Goal: Task Accomplishment & Management: Use online tool/utility

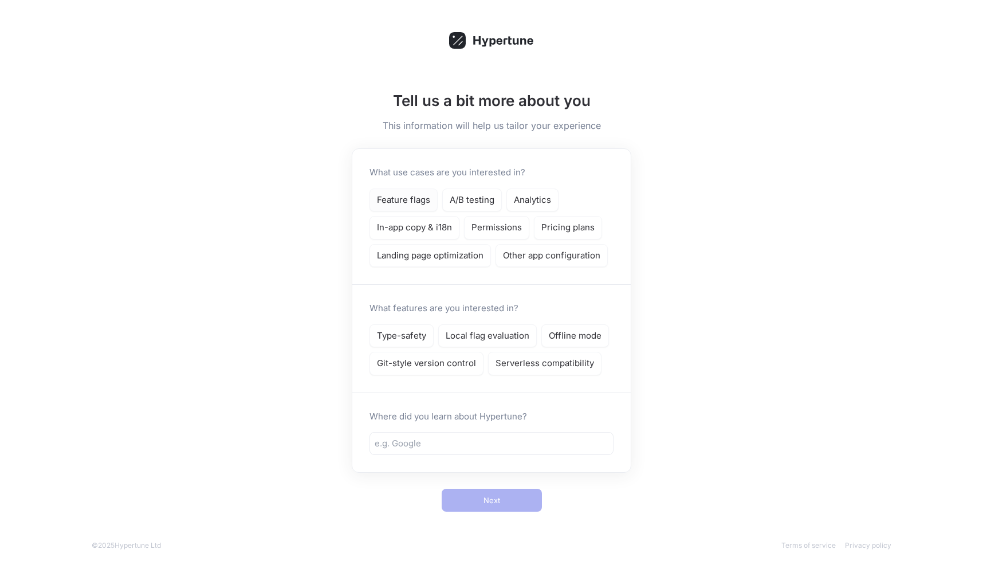
click at [412, 194] on p "Feature flags" at bounding box center [403, 200] width 53 height 13
click at [423, 333] on p "Type-safety" at bounding box center [401, 335] width 49 height 13
click at [455, 440] on input "text" at bounding box center [492, 443] width 234 height 13
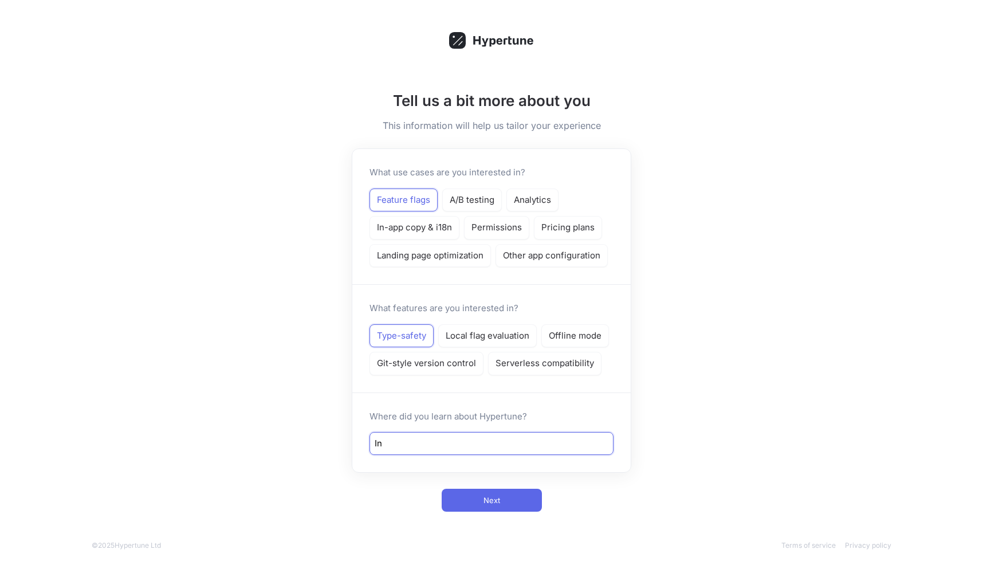
type input "I"
type input "Google"
click at [507, 497] on button "Next" at bounding box center [492, 500] width 100 height 23
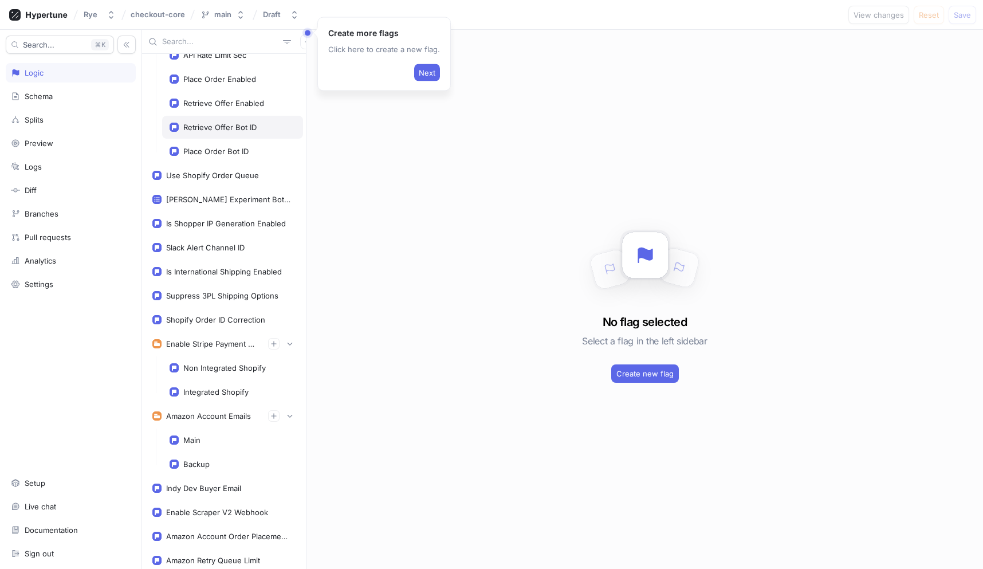
scroll to position [355, 0]
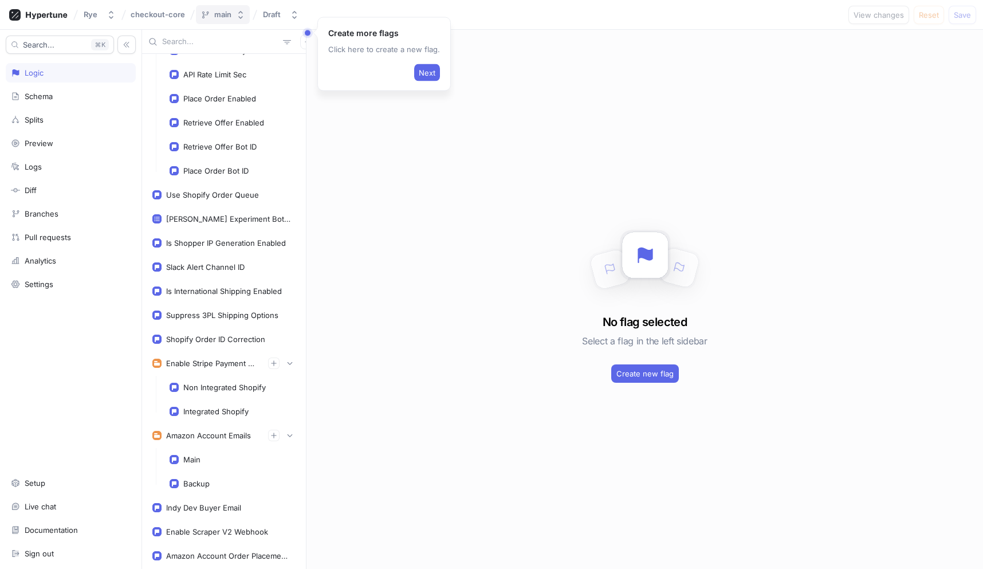
click at [223, 17] on div "main" at bounding box center [222, 15] width 17 height 10
click at [268, 16] on div "Draft" at bounding box center [272, 15] width 18 height 10
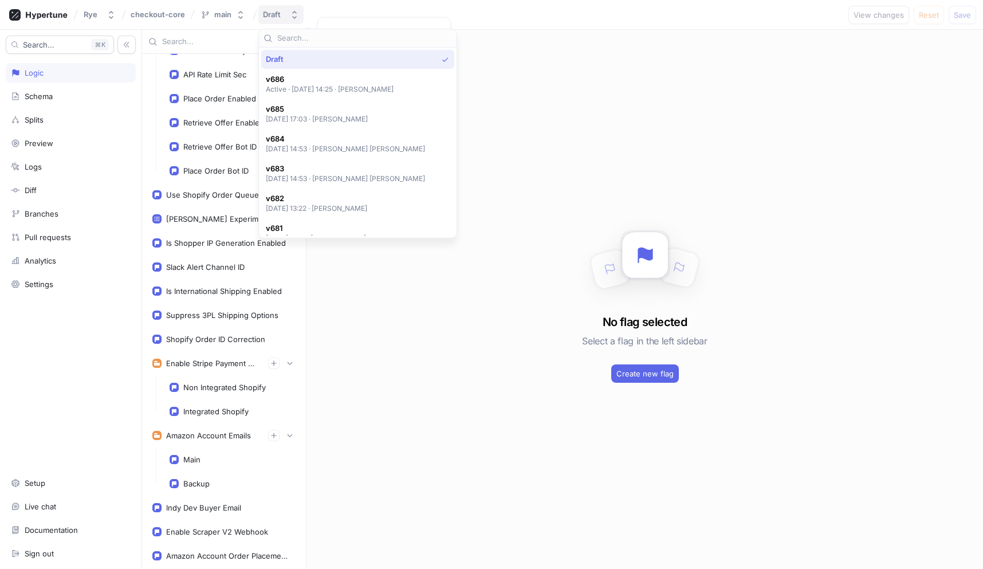
click at [268, 16] on div "Draft" at bounding box center [272, 15] width 18 height 10
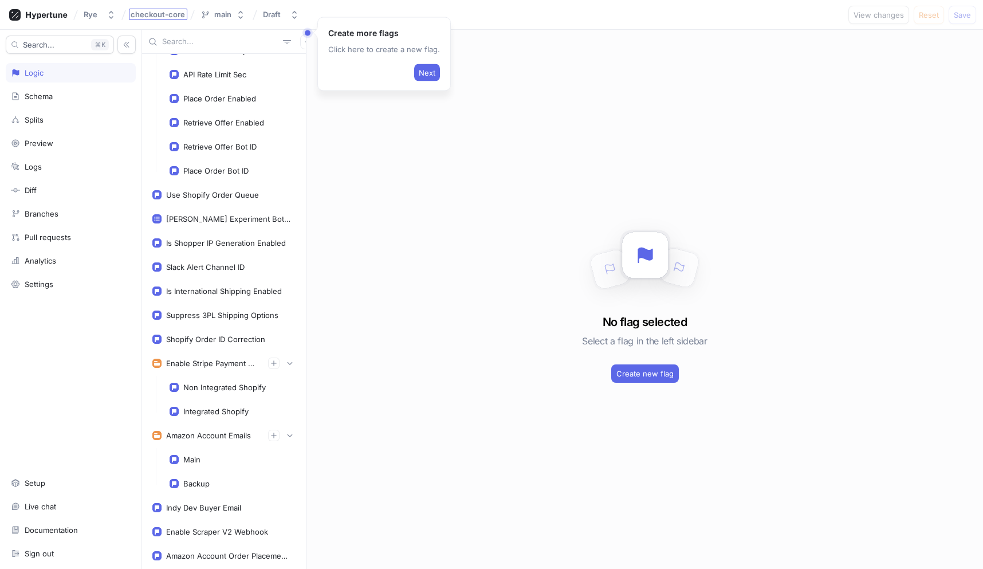
click at [162, 18] on span "checkout-core" at bounding box center [158, 14] width 54 height 8
click at [100, 15] on div "Rye" at bounding box center [93, 15] width 18 height 10
click at [727, 26] on div "Rye checkout-core main Draft View changes Reset Save" at bounding box center [491, 15] width 983 height 30
click at [278, 14] on div "Draft" at bounding box center [272, 15] width 18 height 10
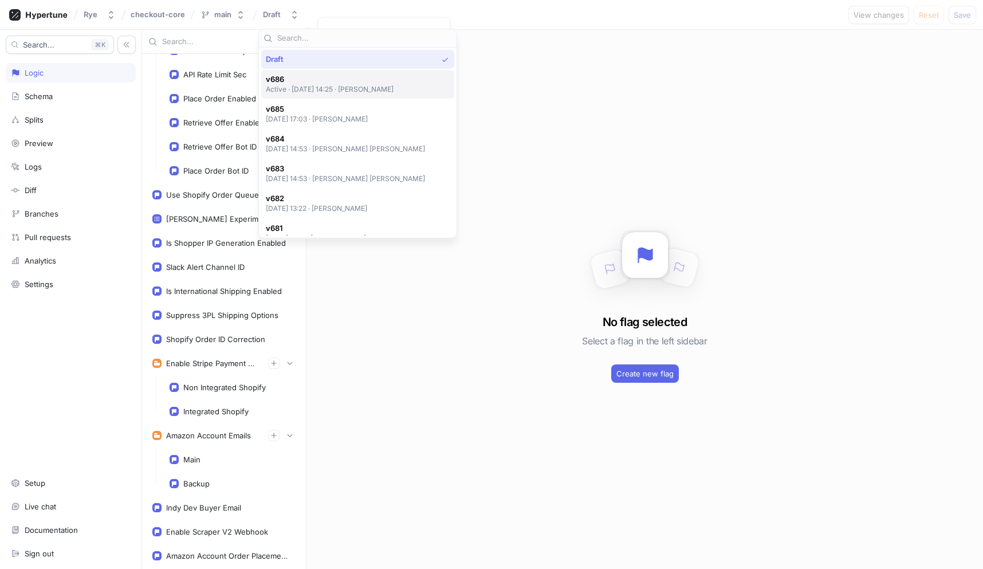
click at [293, 84] on span "v686" at bounding box center [330, 79] width 128 height 10
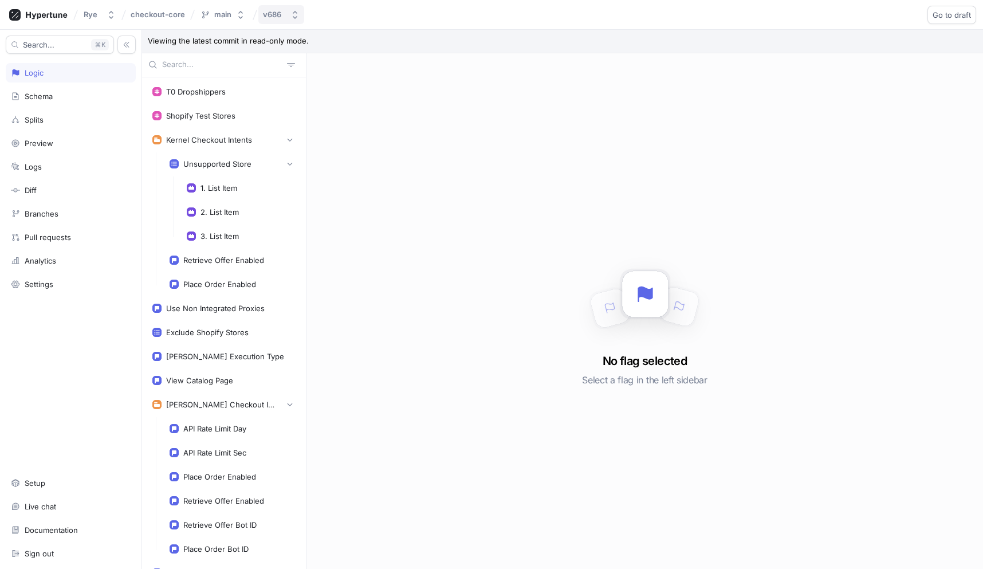
click at [281, 16] on div "v686" at bounding box center [272, 15] width 18 height 10
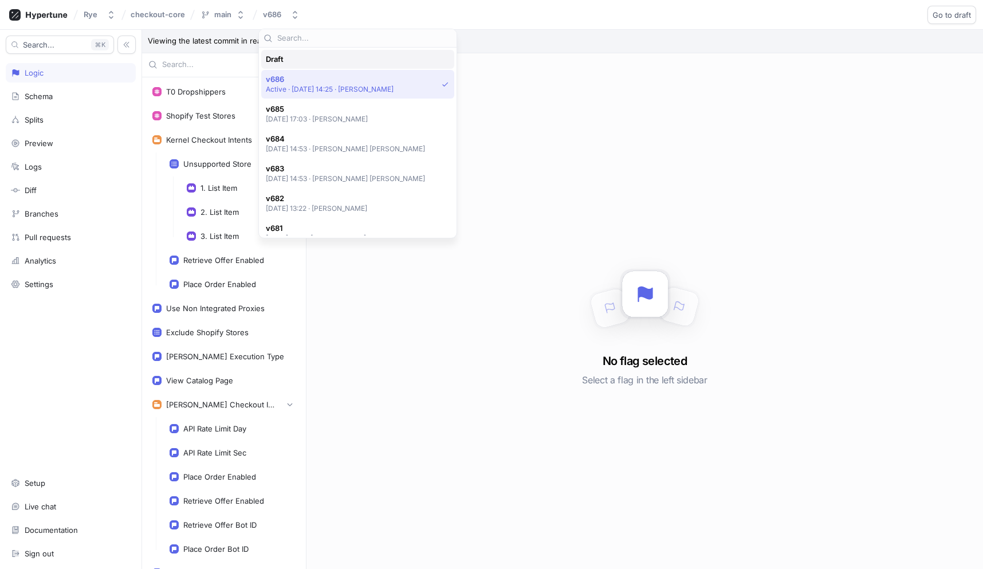
click at [291, 59] on div "Draft" at bounding box center [355, 59] width 178 height 10
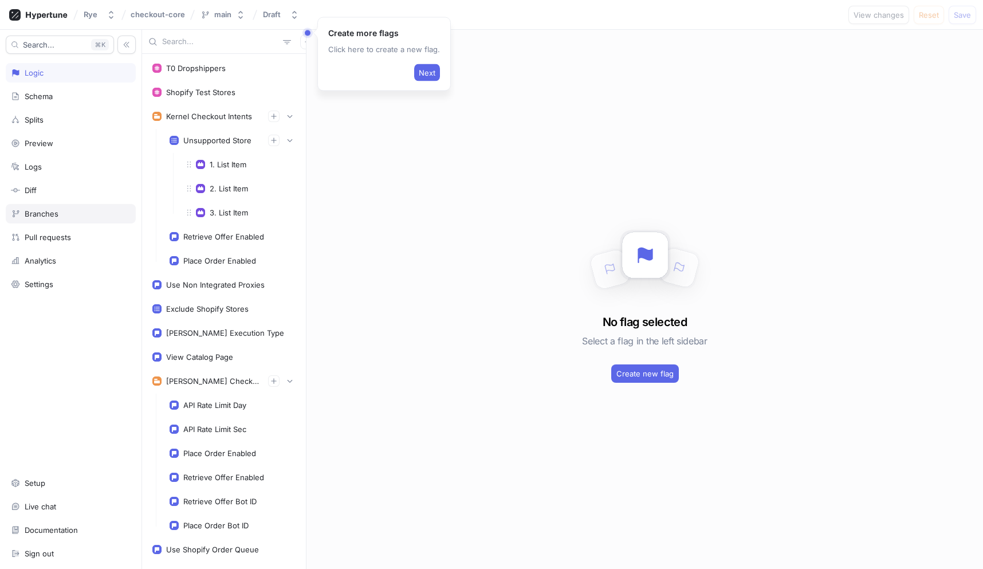
click at [55, 213] on div "Branches" at bounding box center [42, 213] width 34 height 9
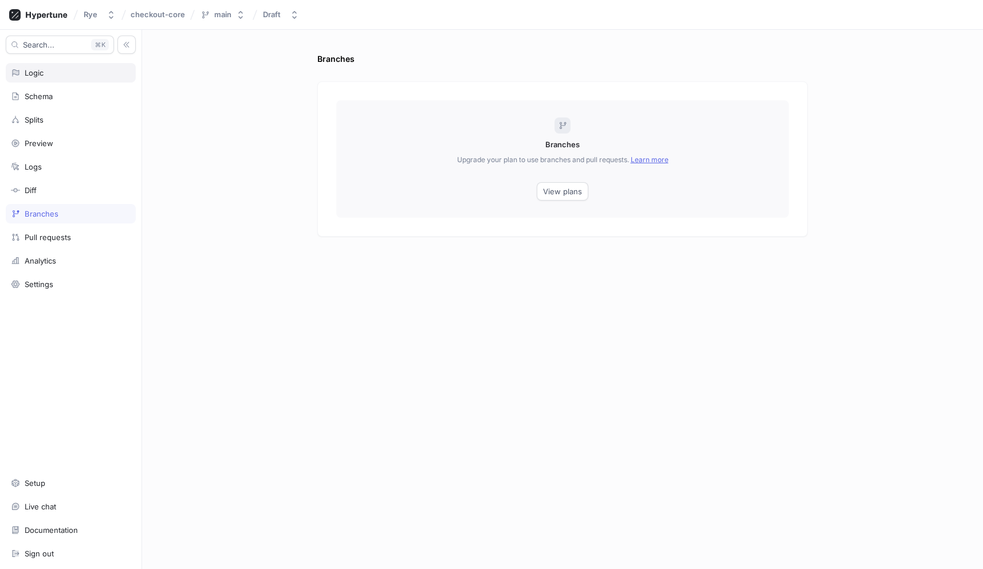
click at [46, 80] on div "Logic" at bounding box center [71, 72] width 130 height 19
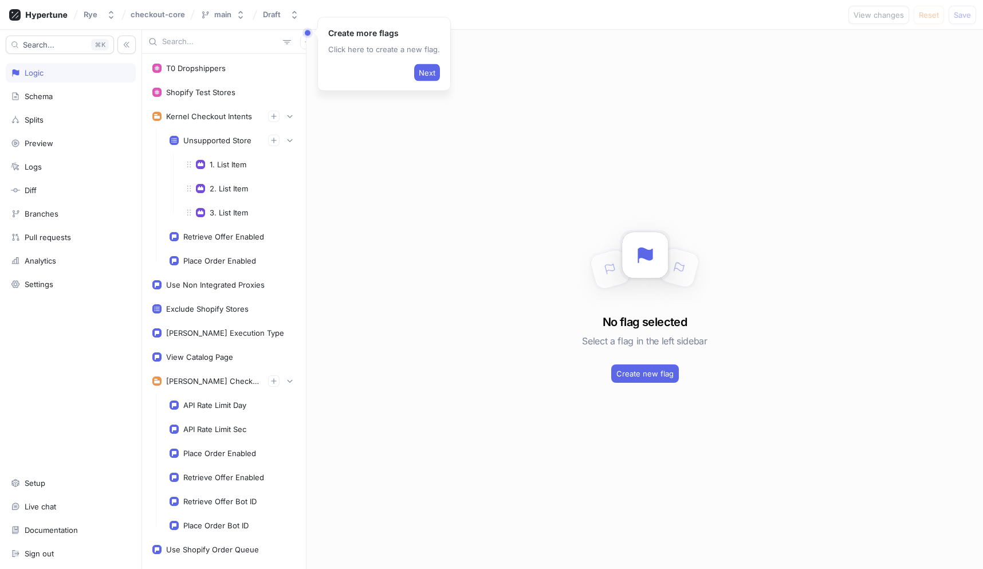
click at [213, 40] on input "text" at bounding box center [220, 41] width 116 height 11
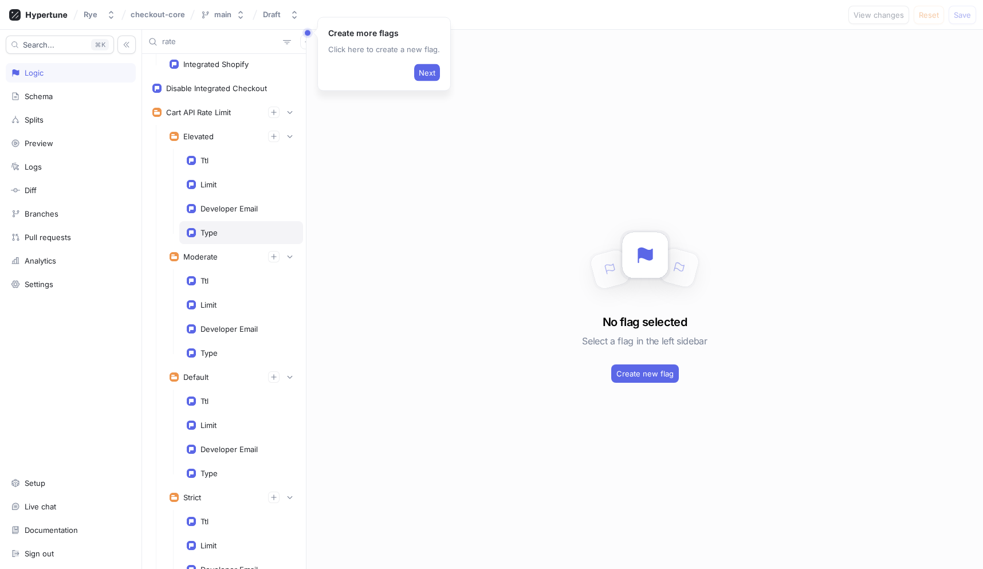
scroll to position [150, 0]
drag, startPoint x: 205, startPoint y: 42, endPoint x: 123, endPoint y: 21, distance: 84.5
click at [123, 21] on div "Rye checkout-core main Draft View changes Reset Save Search... K Logic Schema S…" at bounding box center [491, 284] width 983 height 569
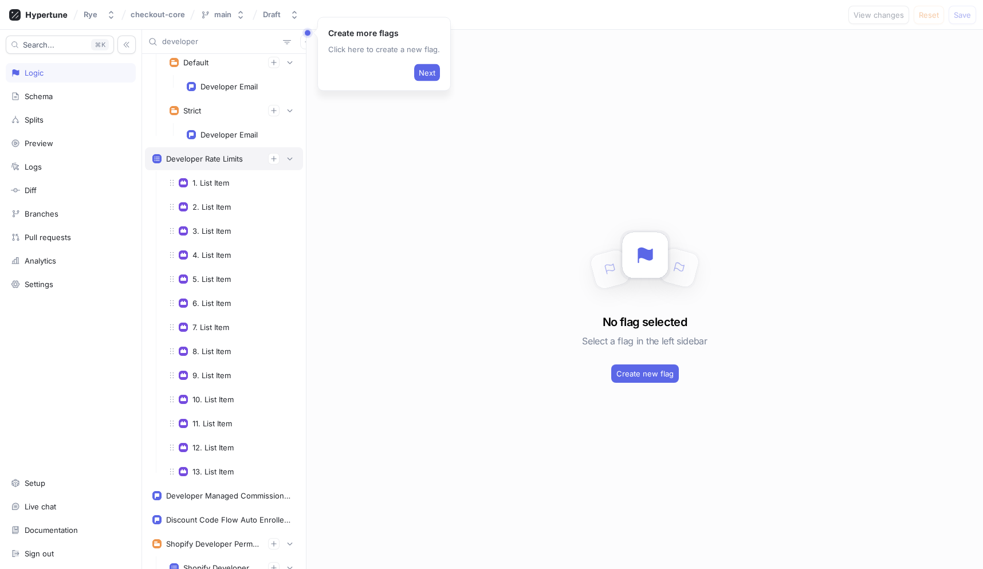
type input "developer"
click at [206, 158] on div "Developer Rate Limits" at bounding box center [204, 158] width 77 height 9
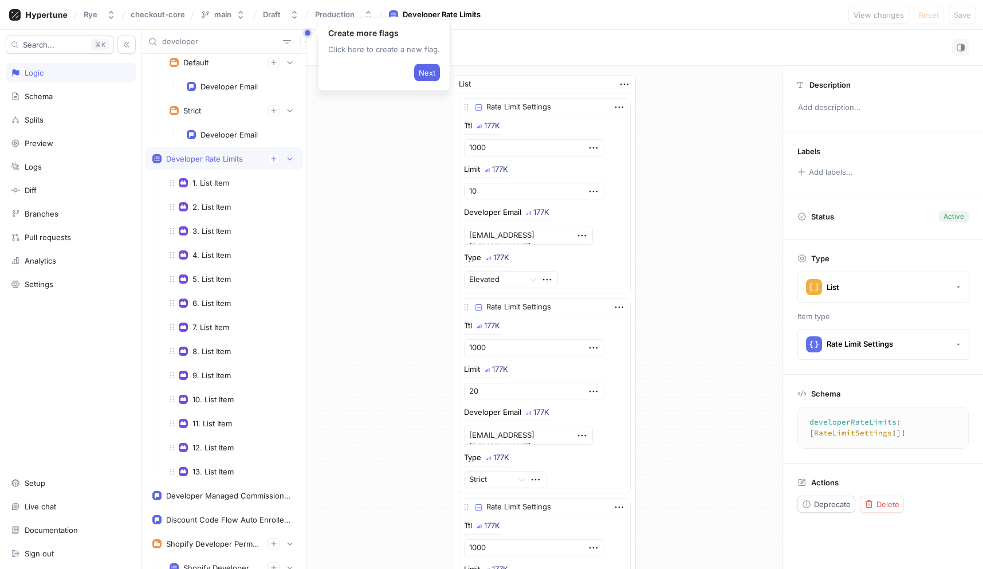
click at [422, 72] on span "Next" at bounding box center [427, 72] width 17 height 7
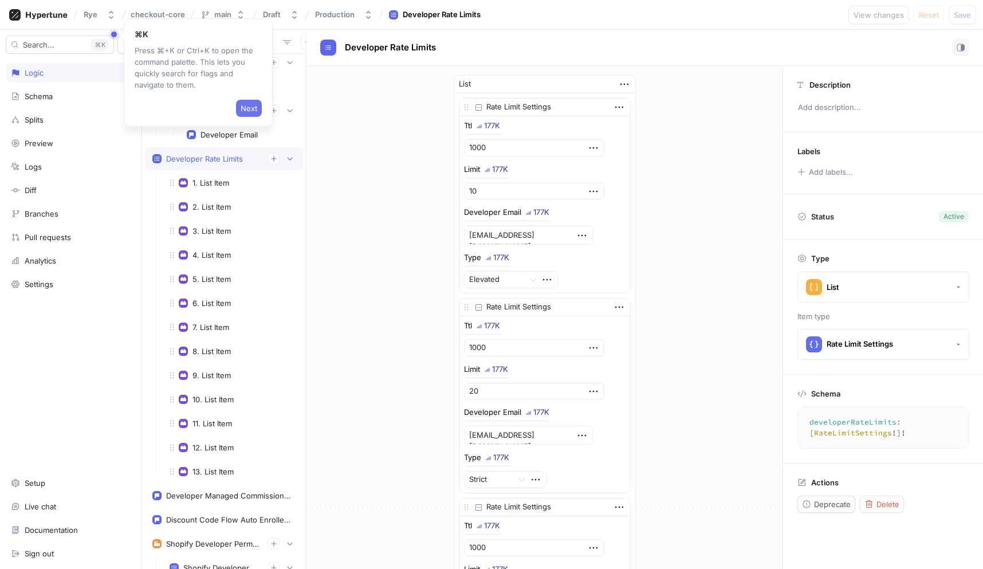
click at [247, 105] on span "Next" at bounding box center [249, 108] width 17 height 7
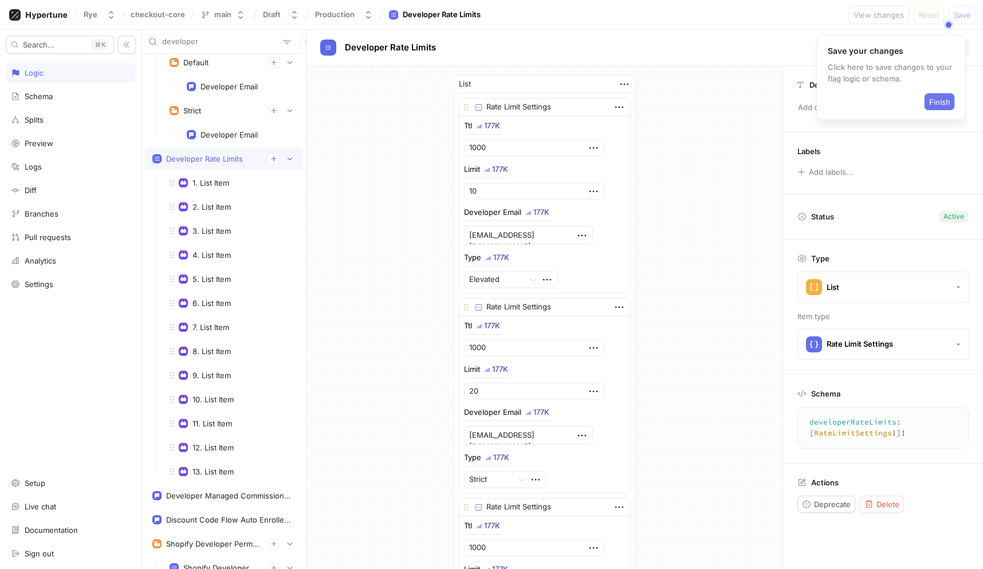
click at [944, 103] on span "Finish" at bounding box center [939, 102] width 21 height 7
click at [210, 37] on input "developer" at bounding box center [220, 41] width 116 height 11
type textarea "x"
drag, startPoint x: 210, startPoint y: 40, endPoint x: 91, endPoint y: 38, distance: 119.8
click at [91, 38] on div "Search... K Logic Schema Splits Preview Logs Diff Branches Pull requests Analyt…" at bounding box center [491, 299] width 983 height 539
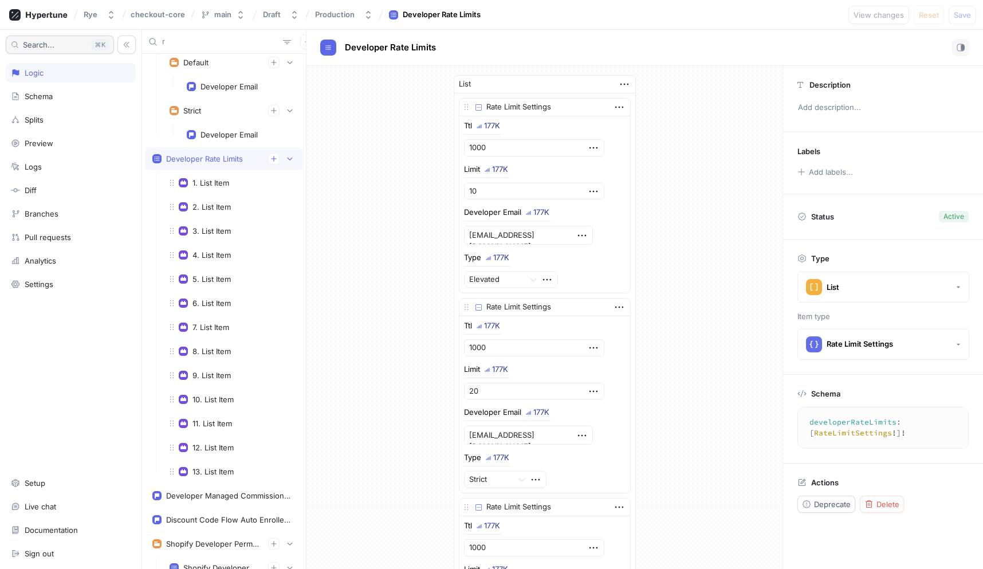
type input "ra"
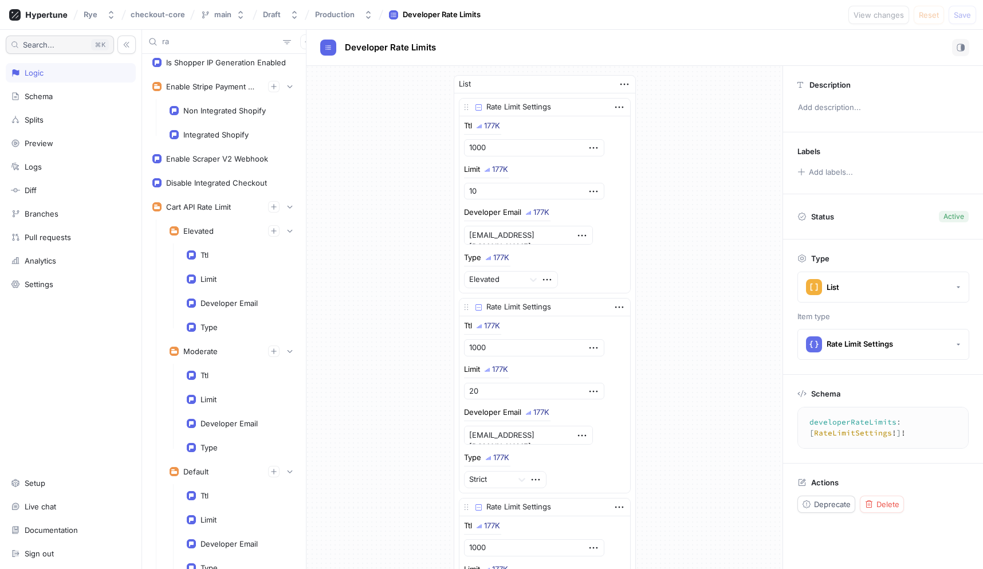
type textarea "x"
type input "rate"
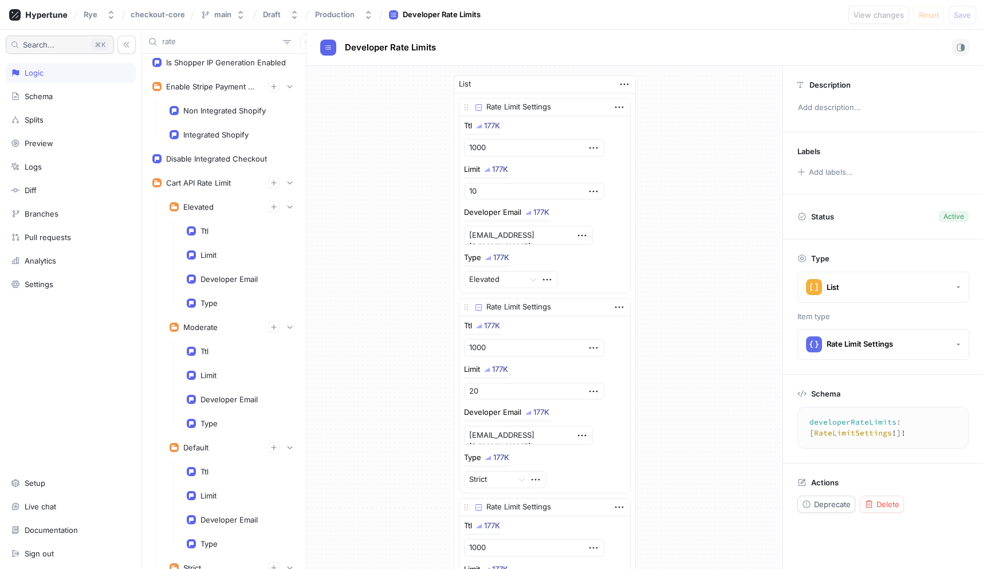
type textarea "x"
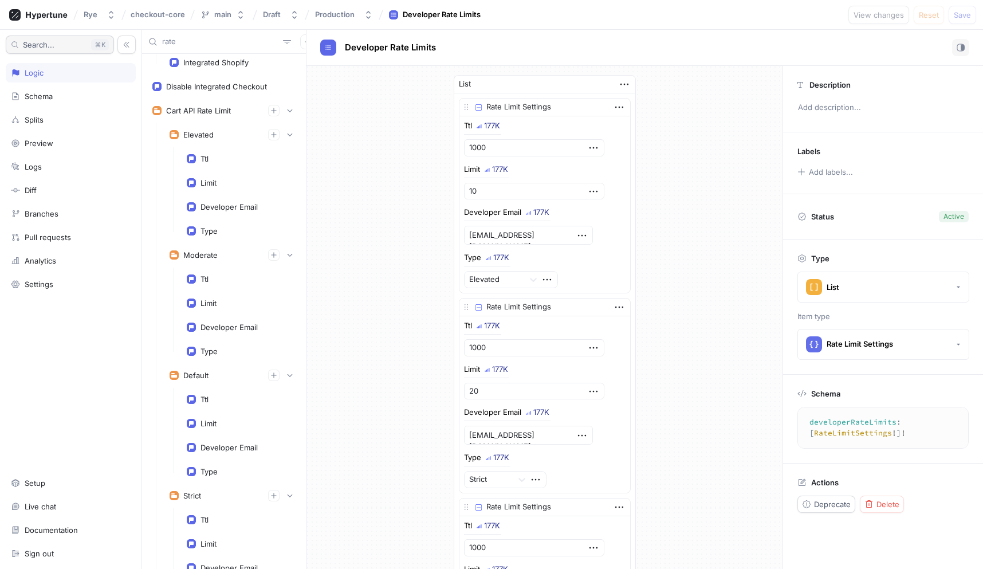
type input "rate l"
type textarea "x"
type input "rate li"
type textarea "x"
type input "rate limi"
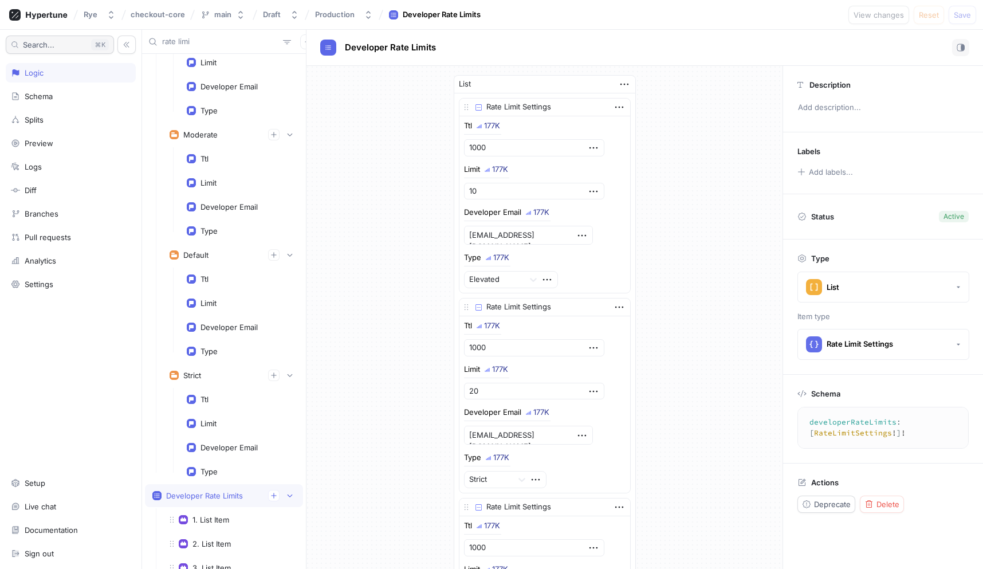
type textarea "x"
type input "rate limit"
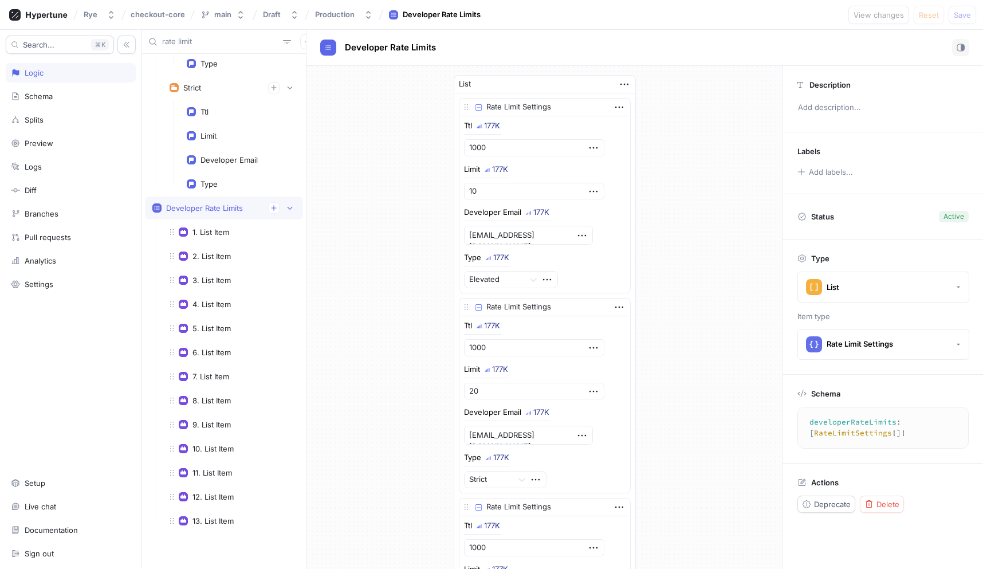
type textarea "x"
type input "rate limit"
click at [213, 239] on div "1. List Item" at bounding box center [232, 232] width 141 height 23
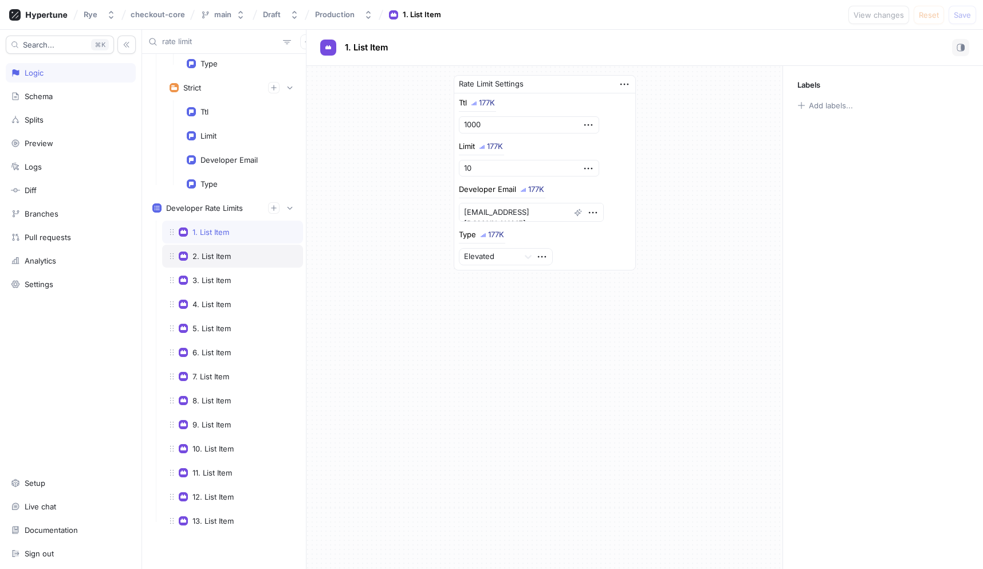
click at [213, 253] on div "2. List Item" at bounding box center [211, 255] width 38 height 9
click at [216, 277] on div "3. List Item" at bounding box center [211, 280] width 38 height 9
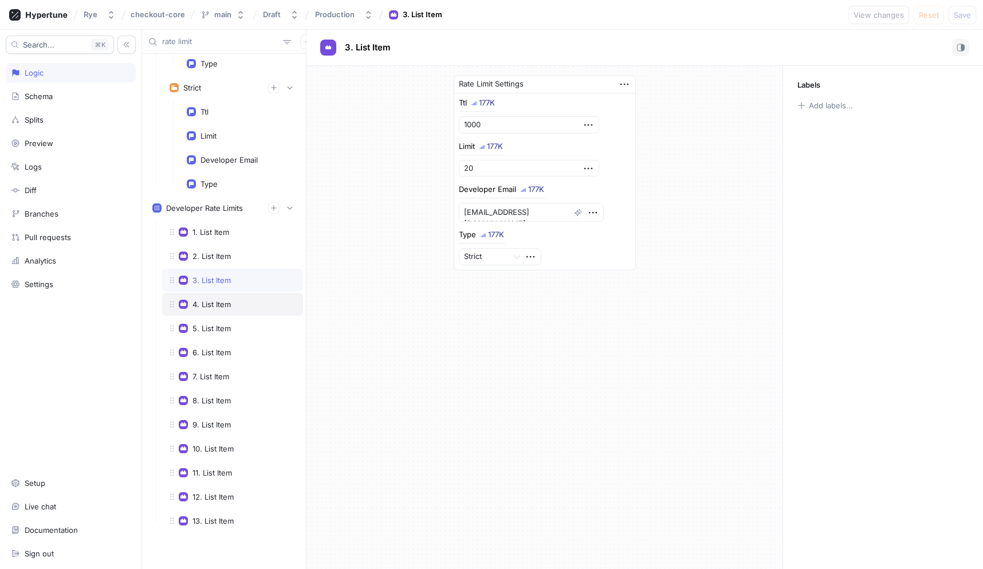
click at [217, 297] on div "4. List Item" at bounding box center [232, 304] width 141 height 23
click at [218, 324] on div "5. List Item" at bounding box center [211, 328] width 38 height 9
click at [218, 349] on div "6. List Item" at bounding box center [211, 352] width 38 height 9
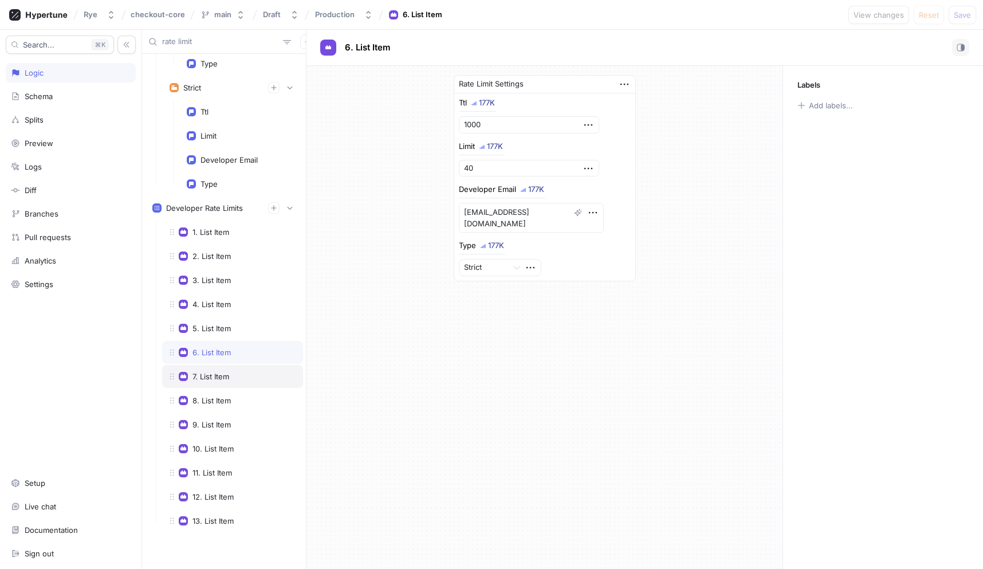
click at [217, 372] on div "7. List Item" at bounding box center [210, 376] width 37 height 9
click at [215, 396] on div "8. List Item" at bounding box center [211, 400] width 38 height 9
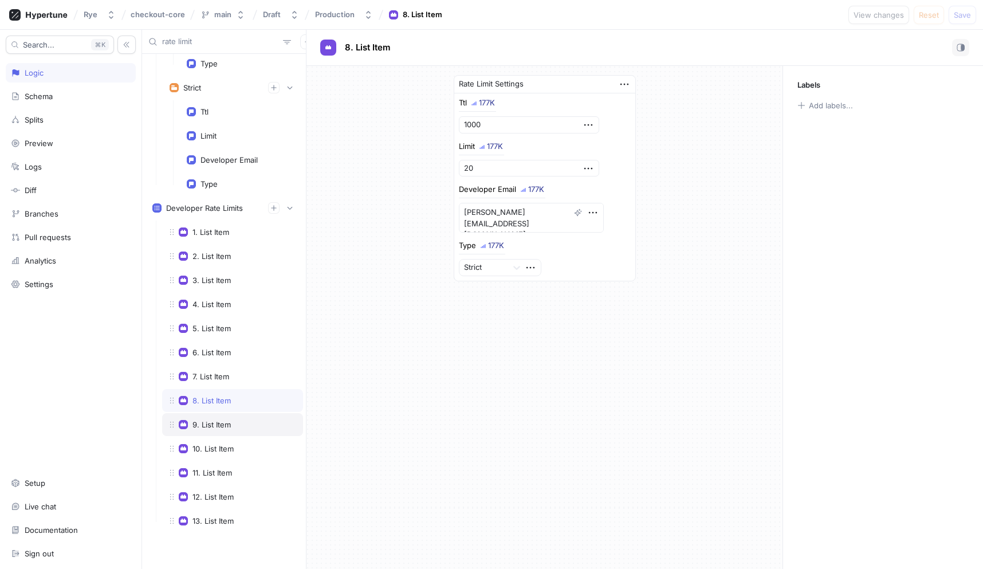
click at [215, 425] on div "9. List Item" at bounding box center [211, 424] width 38 height 9
click at [215, 444] on div "10. List Item" at bounding box center [212, 448] width 41 height 9
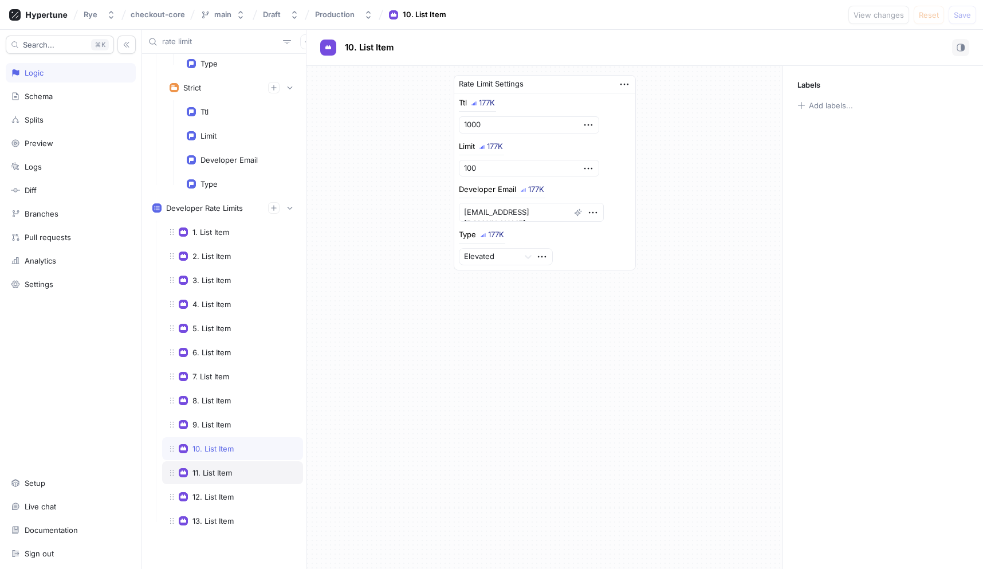
click at [216, 466] on div "11. List Item" at bounding box center [232, 472] width 141 height 23
click at [215, 500] on div "12. List Item" at bounding box center [212, 496] width 41 height 9
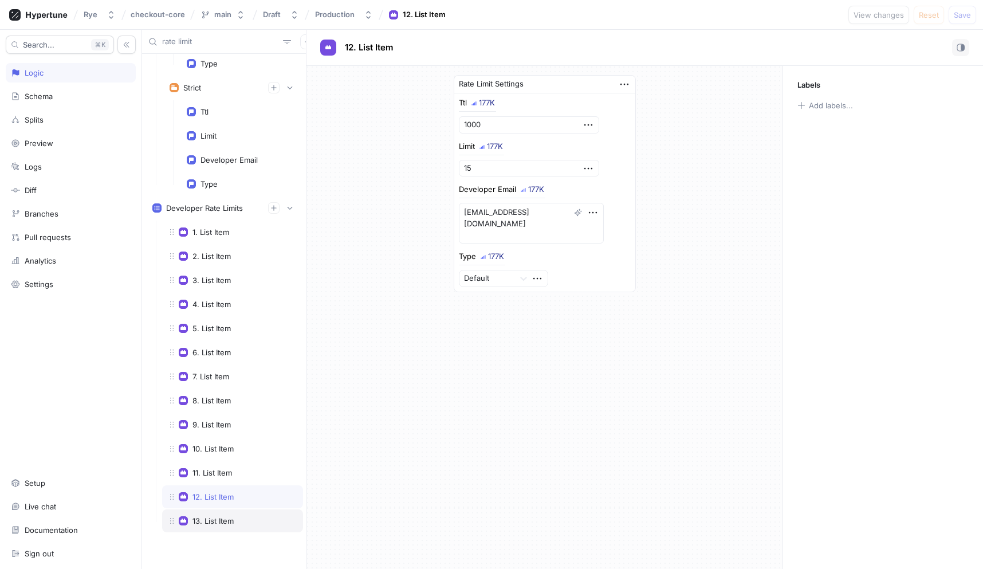
click at [217, 518] on div "13. List Item" at bounding box center [212, 520] width 41 height 9
click at [208, 235] on div "1. List Item" at bounding box center [210, 231] width 37 height 9
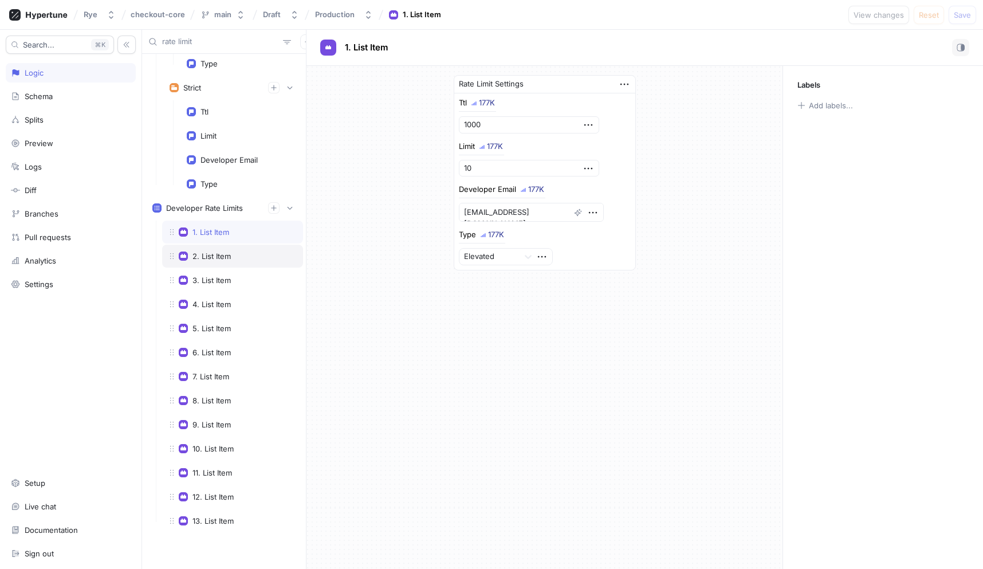
click at [210, 256] on div "2. List Item" at bounding box center [211, 255] width 38 height 9
click at [218, 282] on div "3. List Item" at bounding box center [211, 280] width 38 height 9
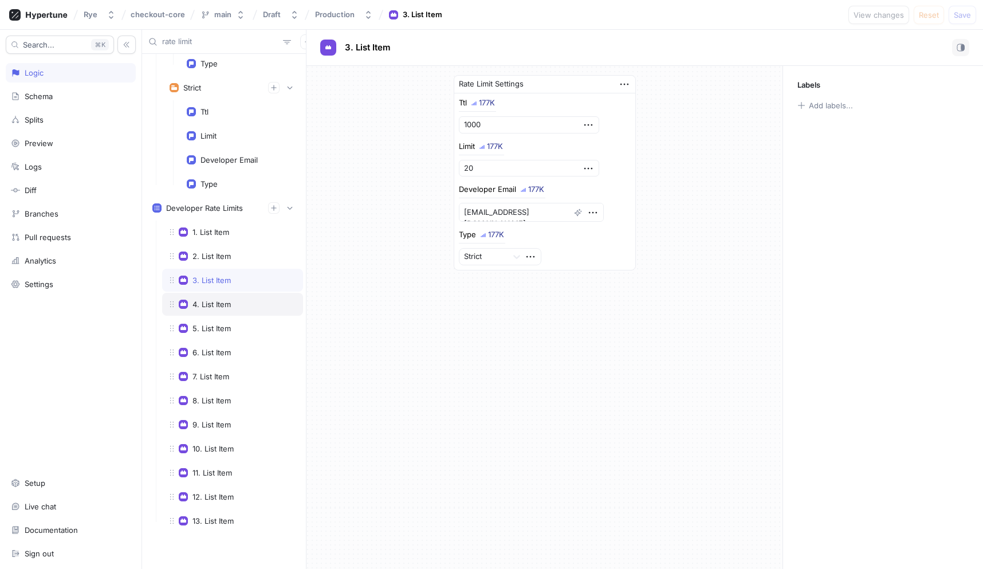
click at [217, 306] on div "4. List Item" at bounding box center [211, 304] width 38 height 9
click at [217, 327] on div "5. List Item" at bounding box center [211, 328] width 38 height 9
click at [217, 347] on div "6. List Item" at bounding box center [232, 352] width 141 height 23
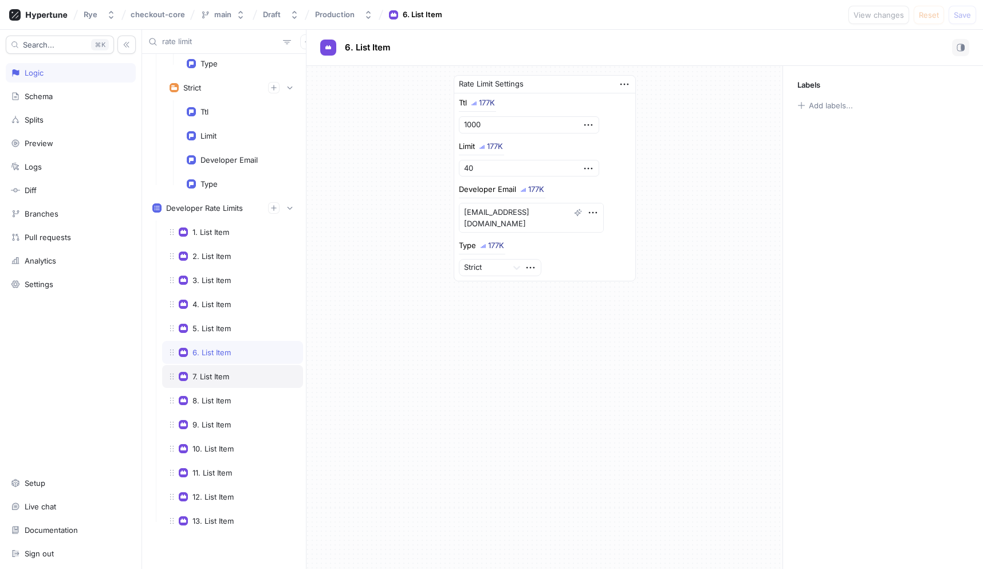
click at [214, 372] on div "7. List Item" at bounding box center [210, 376] width 37 height 9
click at [213, 396] on div "8. List Item" at bounding box center [211, 400] width 38 height 9
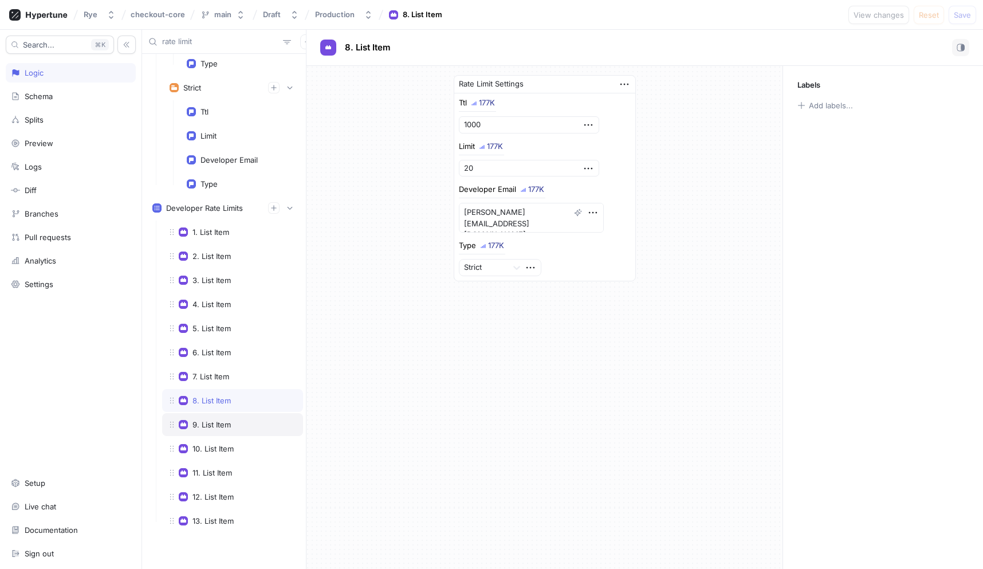
click at [211, 423] on div "9. List Item" at bounding box center [211, 424] width 38 height 9
click at [214, 442] on div "10. List Item" at bounding box center [232, 448] width 141 height 23
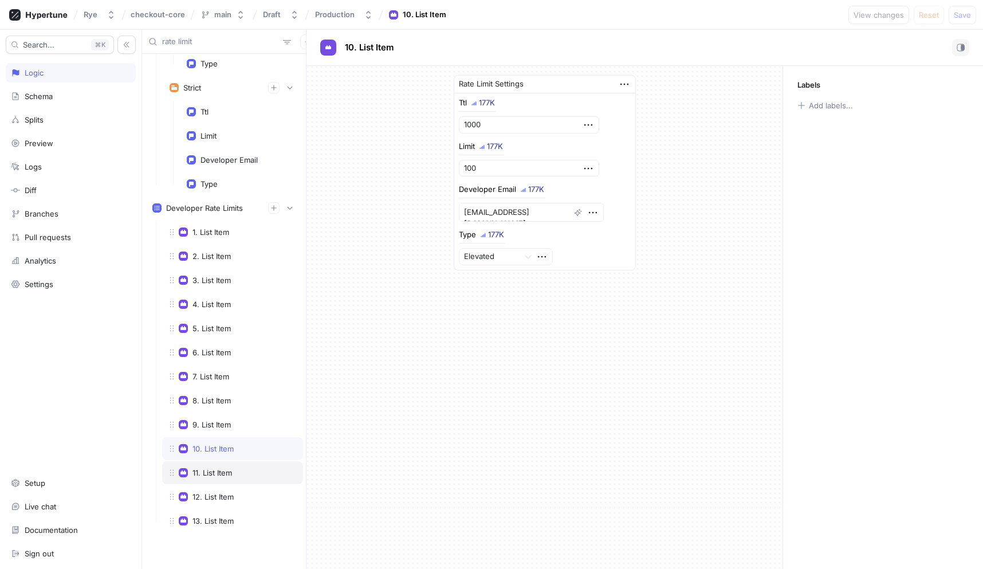
click at [214, 471] on div "11. List Item" at bounding box center [212, 472] width 40 height 9
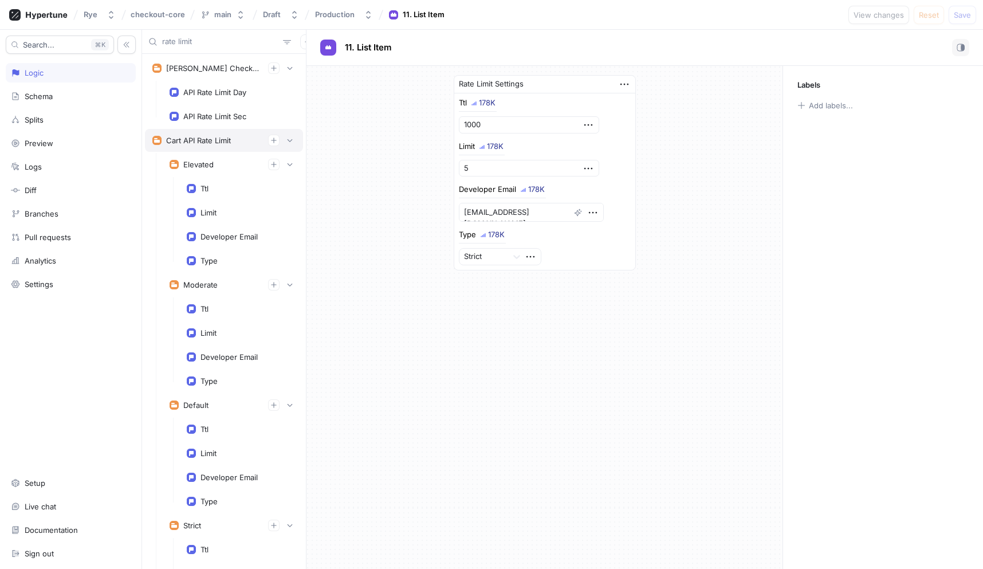
click at [205, 143] on div "Cart API Rate Limit" at bounding box center [198, 140] width 65 height 9
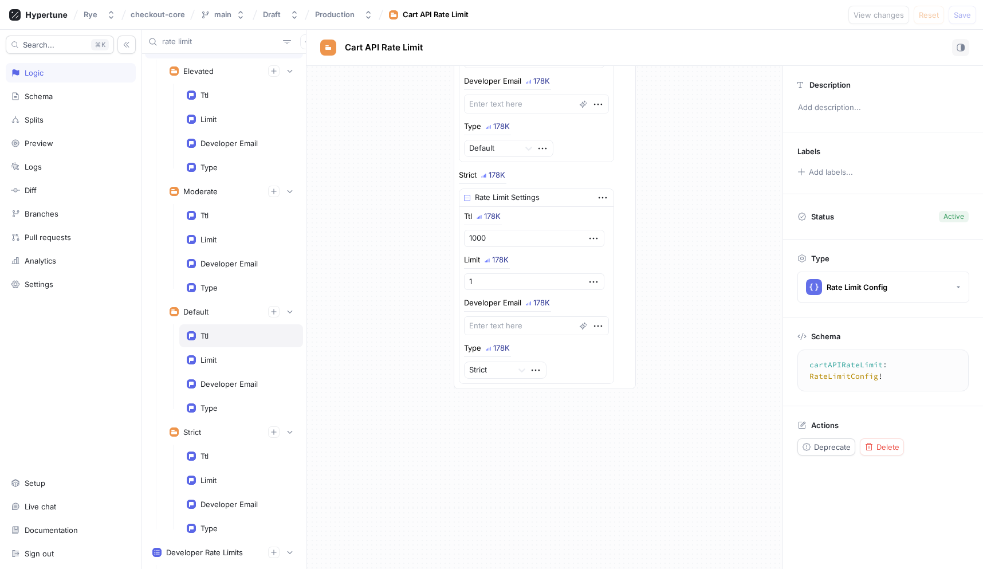
scroll to position [81, 0]
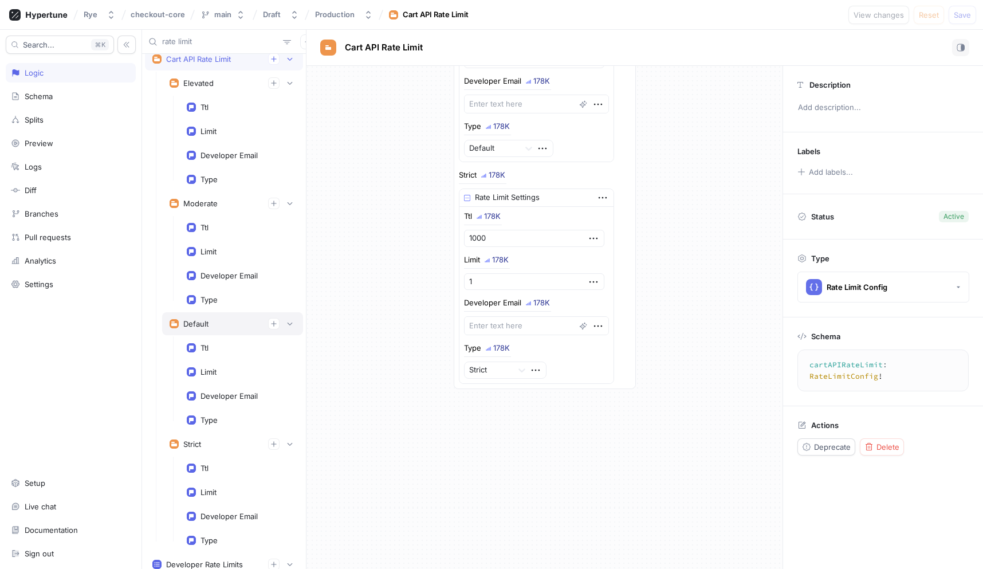
type textarea "x"
click at [221, 347] on div "Ttl" at bounding box center [241, 347] width 109 height 9
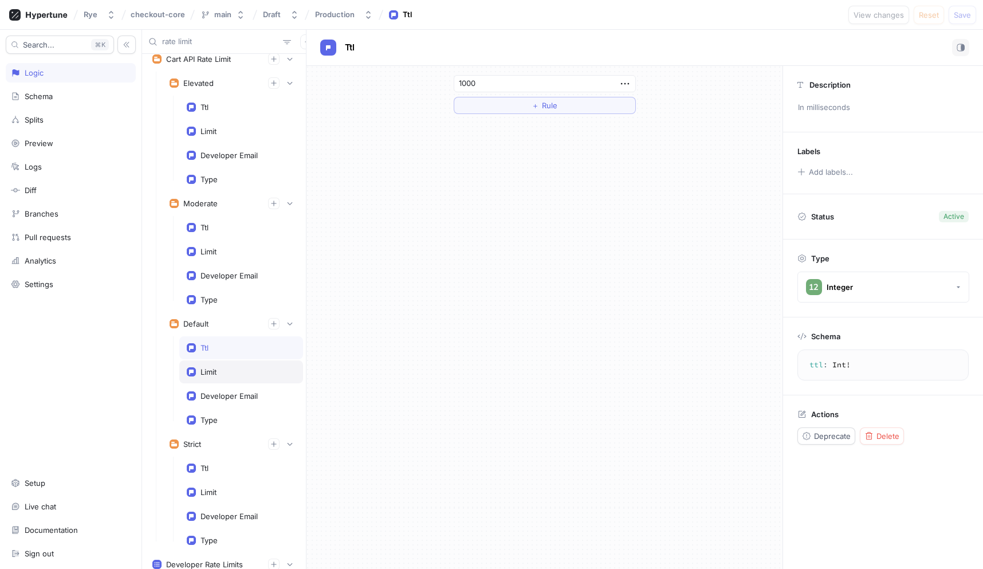
click at [218, 369] on div "Limit" at bounding box center [241, 371] width 109 height 9
type textarea "limit: Int!"
type input "100"
click at [215, 401] on div "Developer Email" at bounding box center [241, 395] width 124 height 23
type textarea "x"
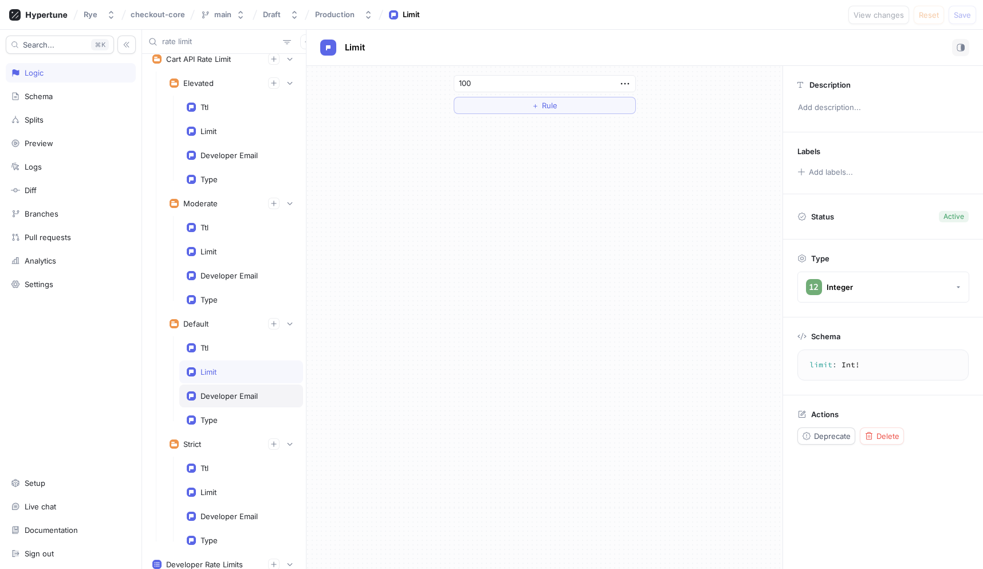
type textarea "developerEmail: String!"
type textarea "x"
click at [215, 418] on div "Type" at bounding box center [209, 419] width 17 height 9
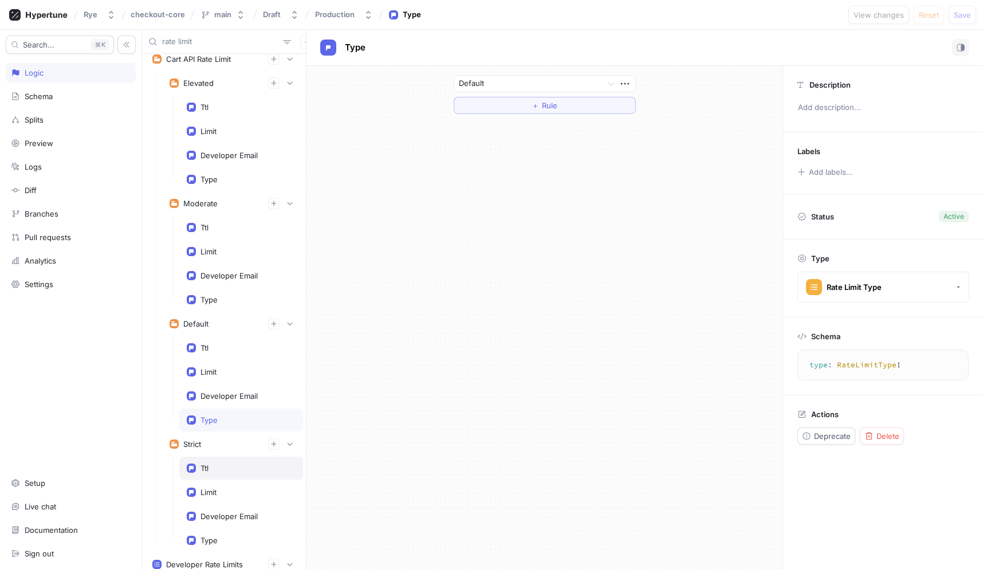
click at [210, 467] on div "Ttl" at bounding box center [241, 467] width 109 height 9
click at [212, 490] on div "Limit" at bounding box center [209, 492] width 16 height 9
type textarea "limit: Int!"
type input "1"
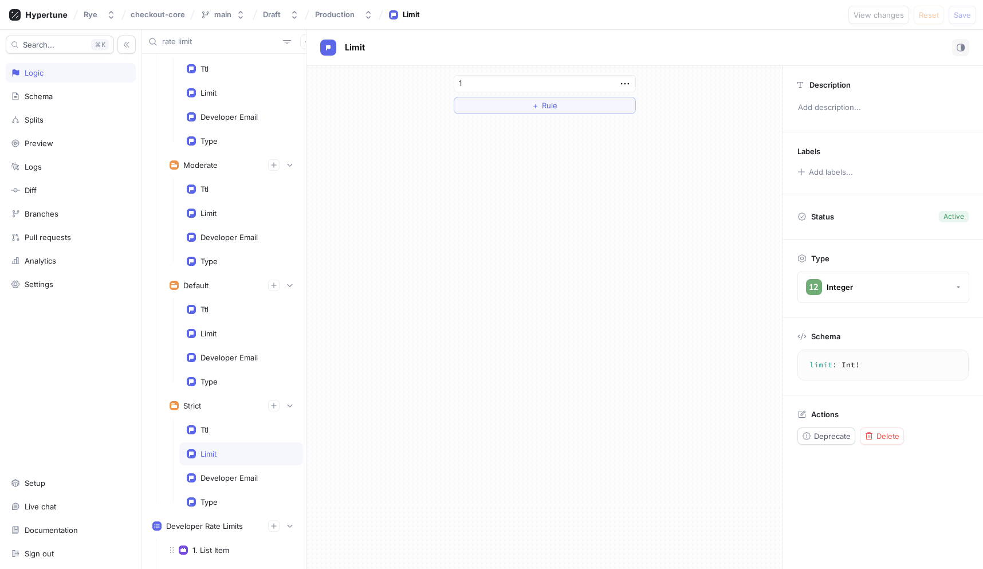
scroll to position [124, 0]
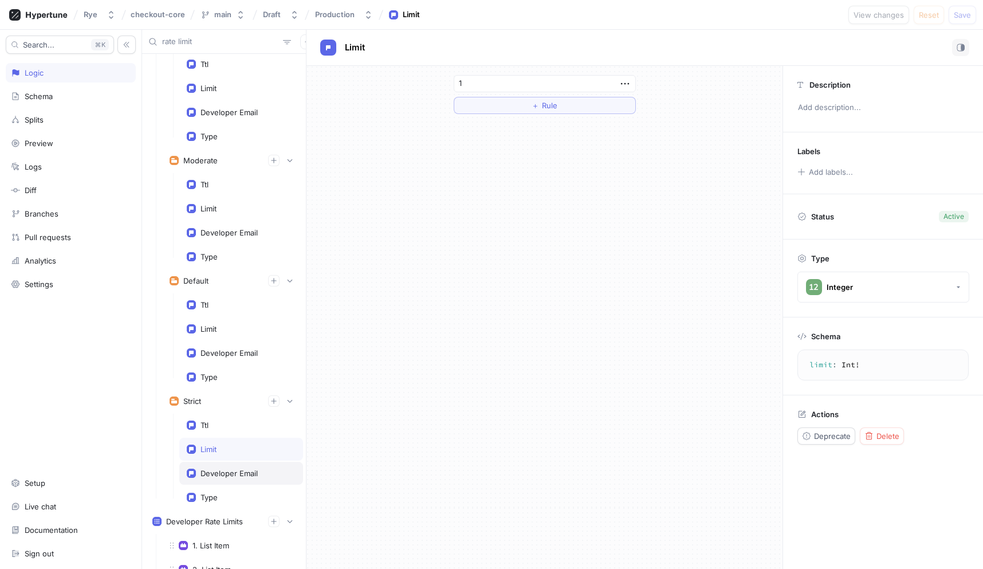
click at [215, 471] on div "Developer Email" at bounding box center [229, 473] width 57 height 9
type textarea "x"
type textarea "developerEmail: String!"
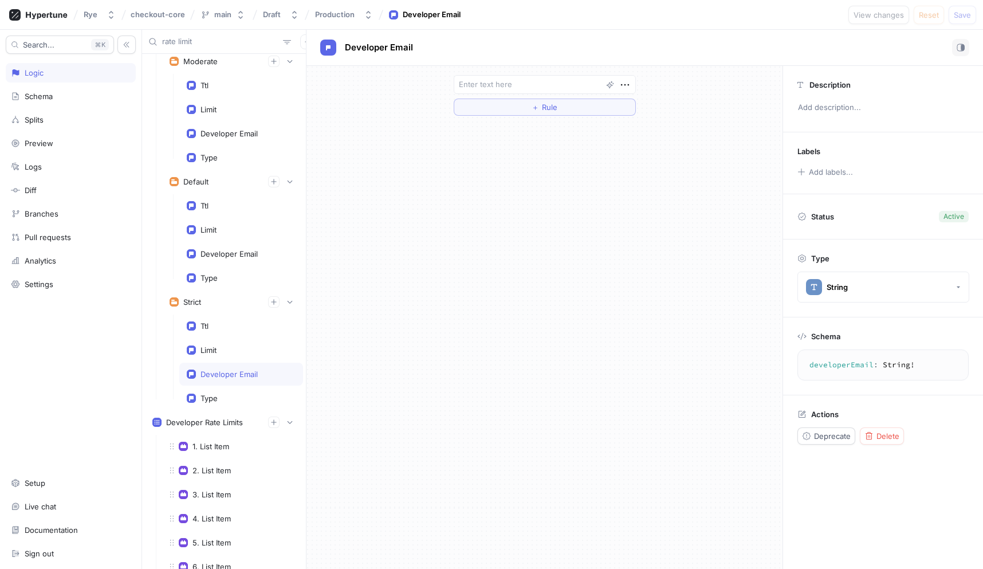
scroll to position [274, 0]
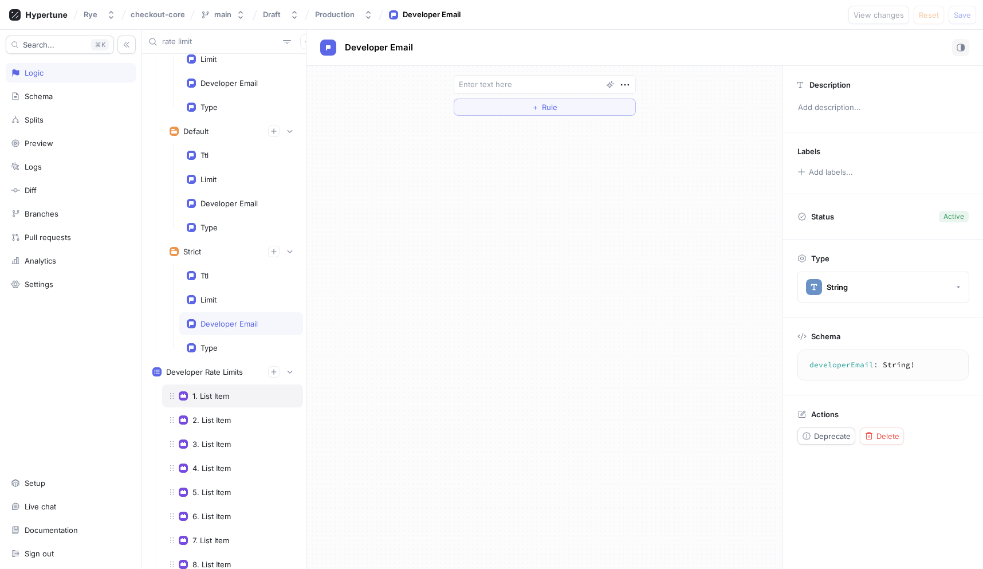
click at [215, 392] on div "1. List Item" at bounding box center [210, 395] width 37 height 9
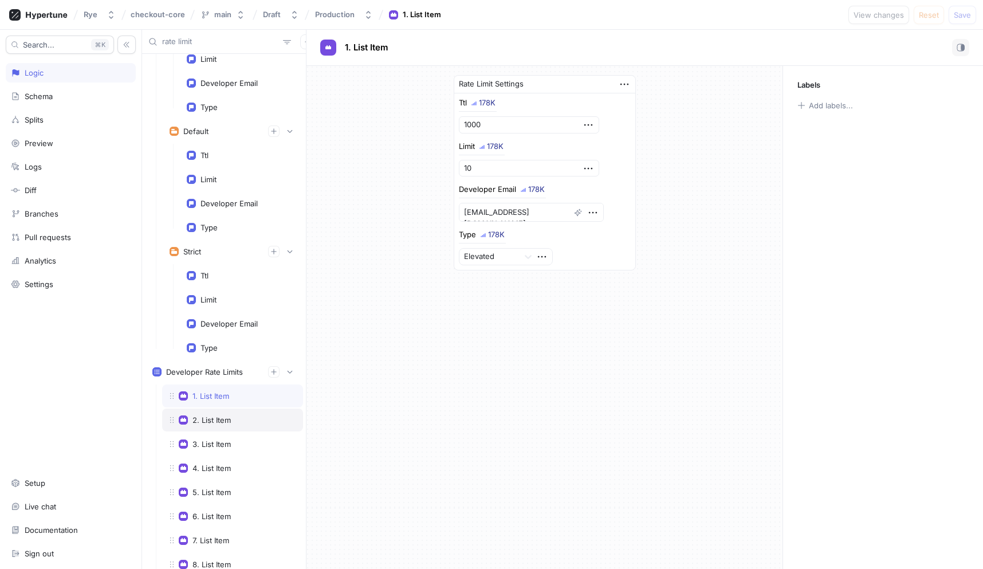
click at [214, 427] on div "2. List Item" at bounding box center [232, 419] width 141 height 23
click at [213, 444] on div "3. List Item" at bounding box center [211, 443] width 38 height 9
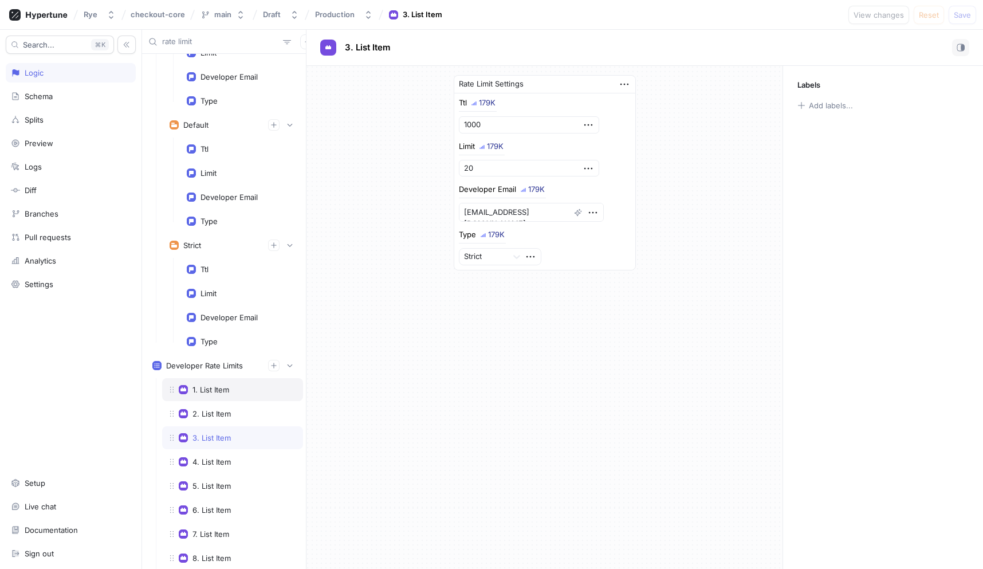
click at [218, 386] on div "1. List Item" at bounding box center [210, 389] width 37 height 9
click at [217, 411] on div "2. List Item" at bounding box center [211, 413] width 38 height 9
click at [217, 391] on div "1. List Item" at bounding box center [210, 389] width 37 height 9
click at [217, 406] on div "2. List Item" at bounding box center [232, 413] width 141 height 23
click at [216, 435] on div "3. List Item" at bounding box center [211, 437] width 38 height 9
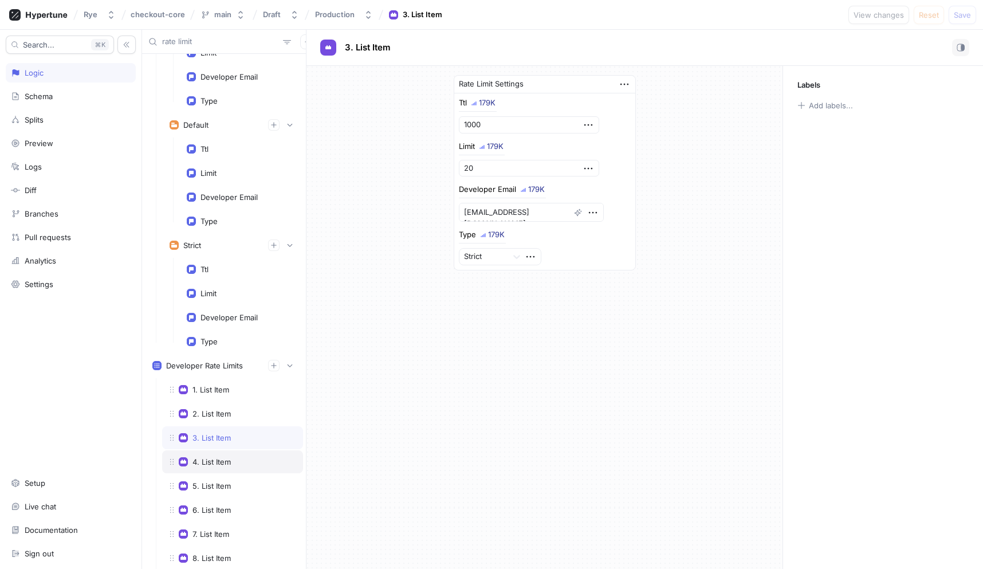
click at [216, 451] on div "4. List Item" at bounding box center [232, 461] width 141 height 23
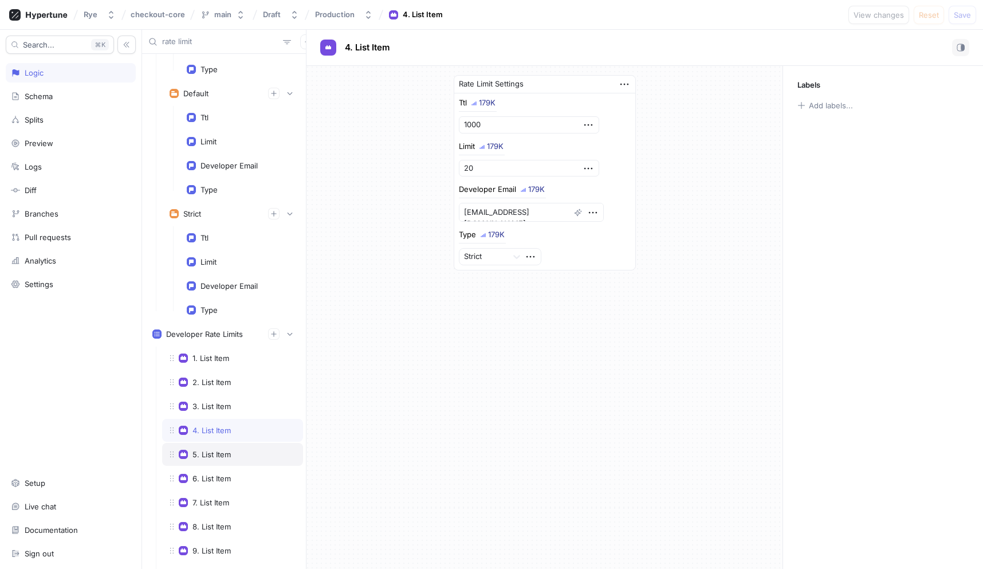
click at [215, 459] on div "5. List Item" at bounding box center [232, 454] width 141 height 23
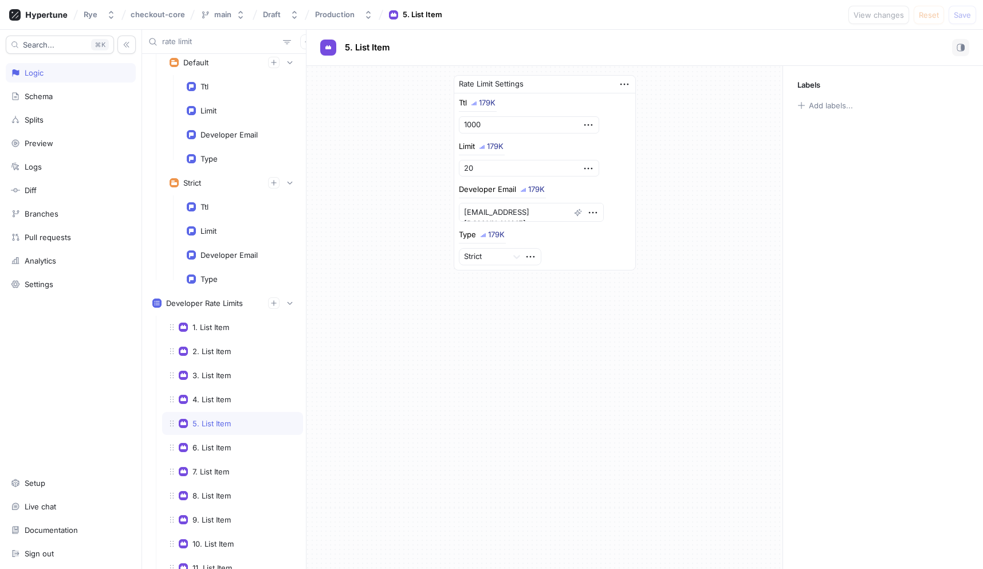
scroll to position [348, 0]
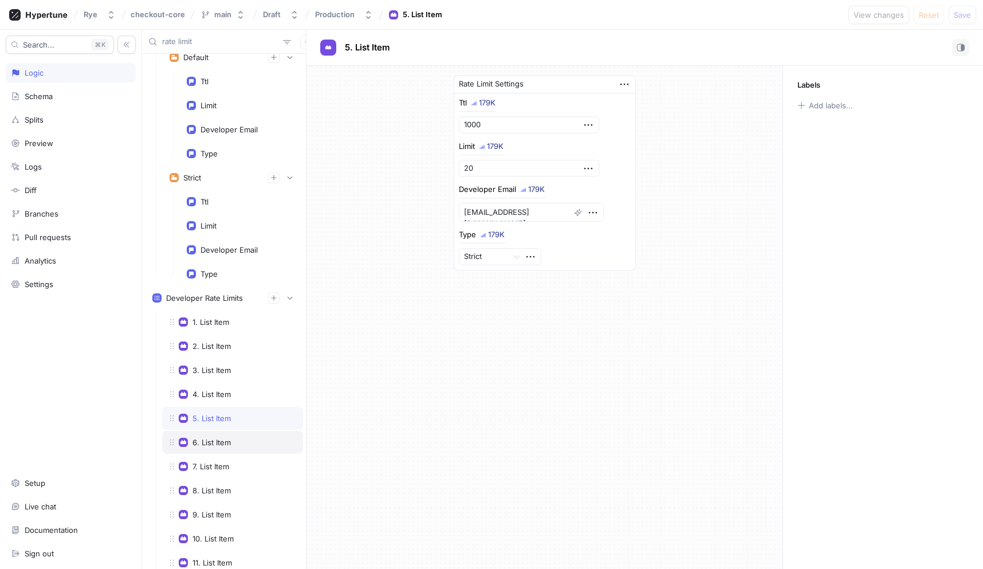
click at [215, 443] on div "6. List Item" at bounding box center [211, 442] width 38 height 9
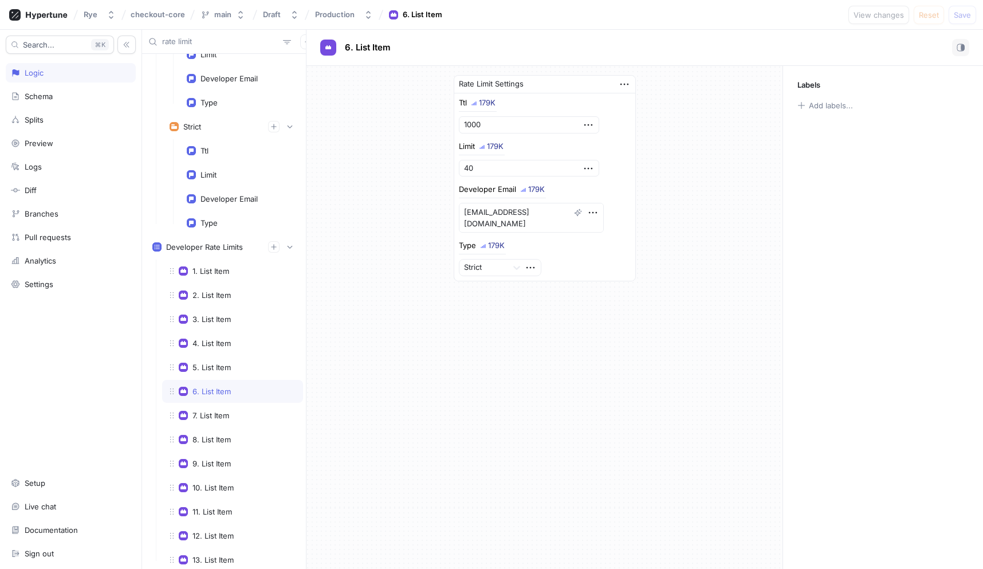
scroll to position [412, 0]
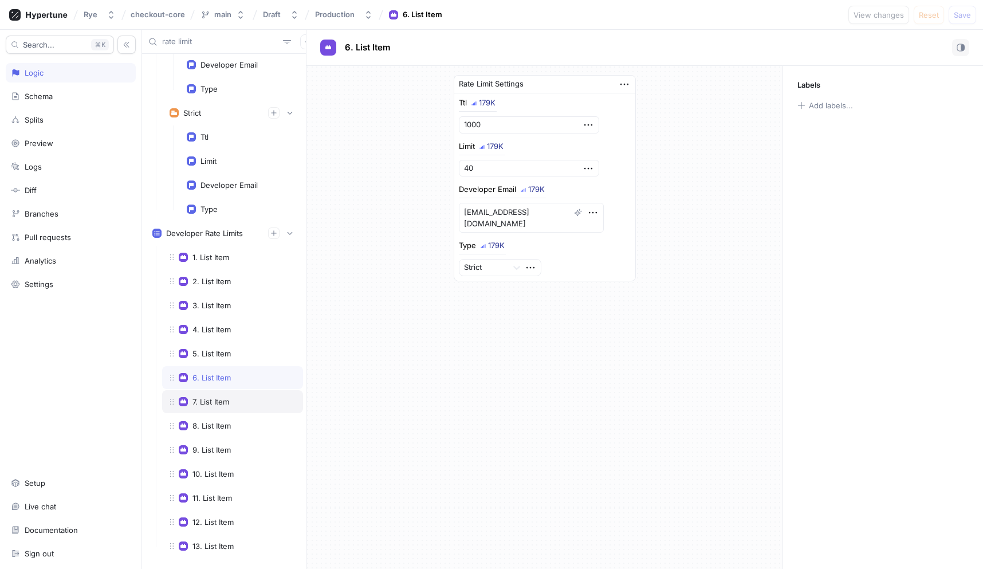
click at [217, 403] on div "7. List Item" at bounding box center [210, 401] width 37 height 9
click at [215, 420] on div "8. List Item" at bounding box center [232, 425] width 141 height 23
click at [216, 446] on div "9. List Item" at bounding box center [211, 449] width 38 height 9
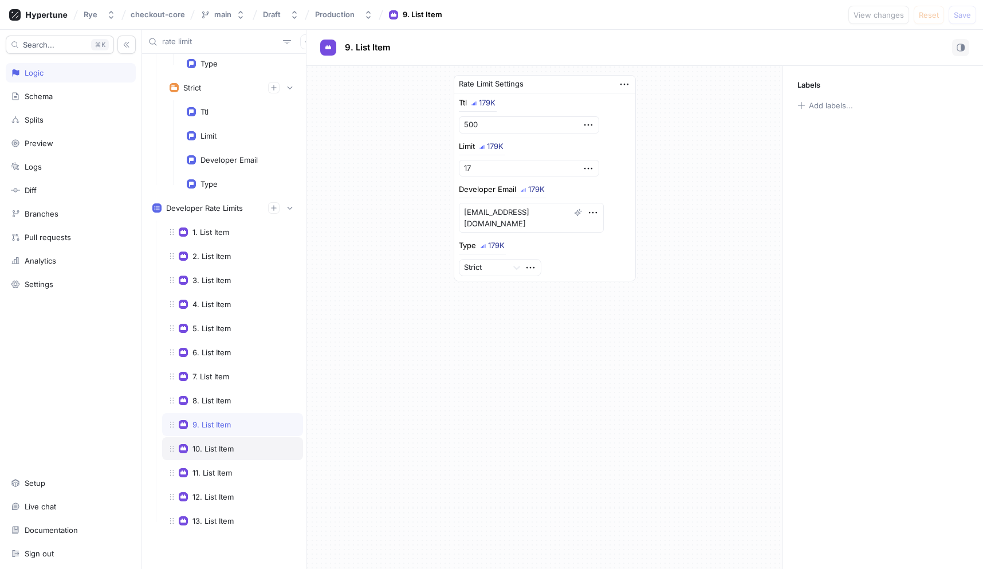
scroll to position [438, 0]
click at [215, 450] on div "10. List Item" at bounding box center [212, 448] width 41 height 9
click at [214, 472] on div "11. List Item" at bounding box center [212, 472] width 40 height 9
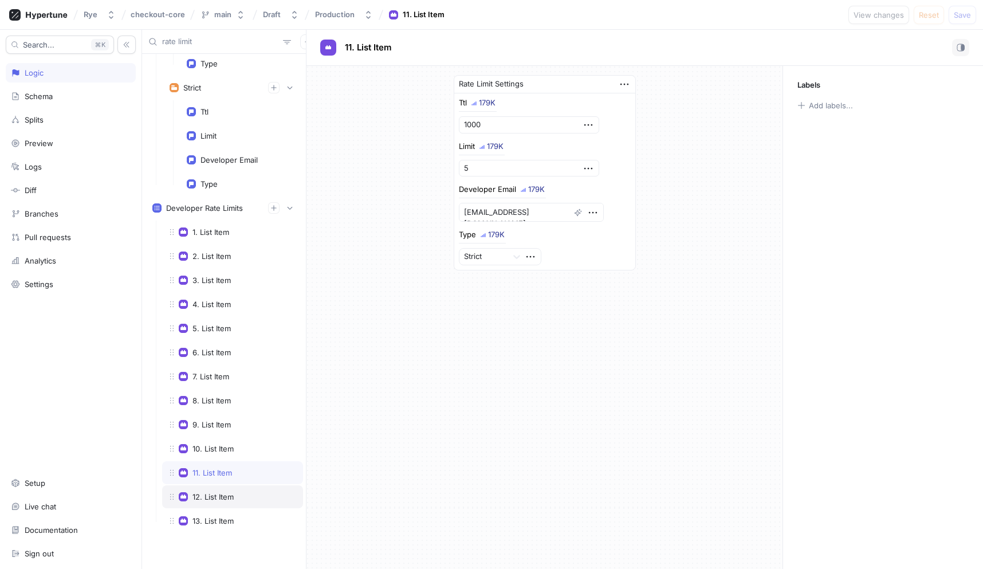
click at [214, 492] on div "12. List Item" at bounding box center [212, 496] width 41 height 9
click at [216, 518] on div "13. List Item" at bounding box center [212, 520] width 41 height 9
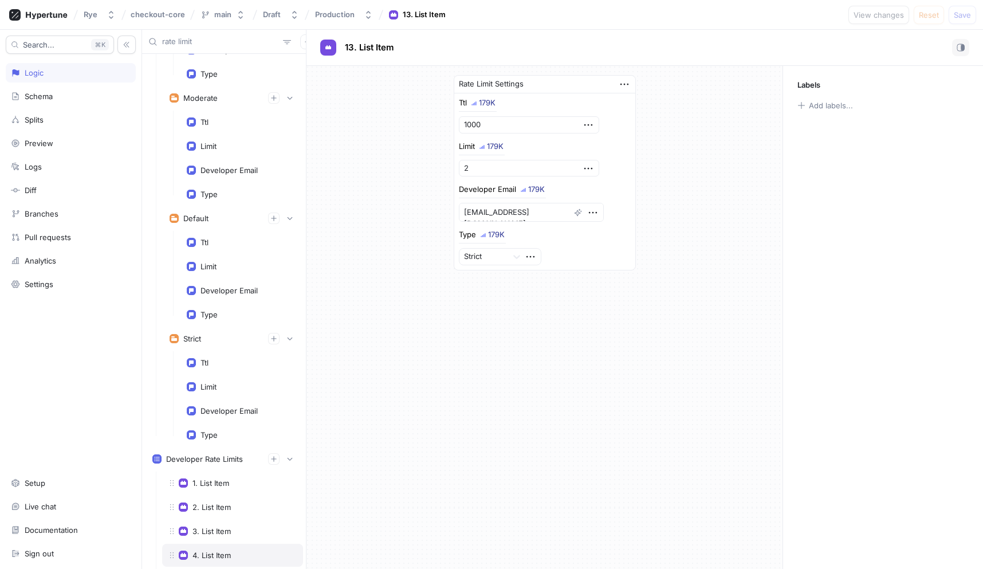
scroll to position [175, 0]
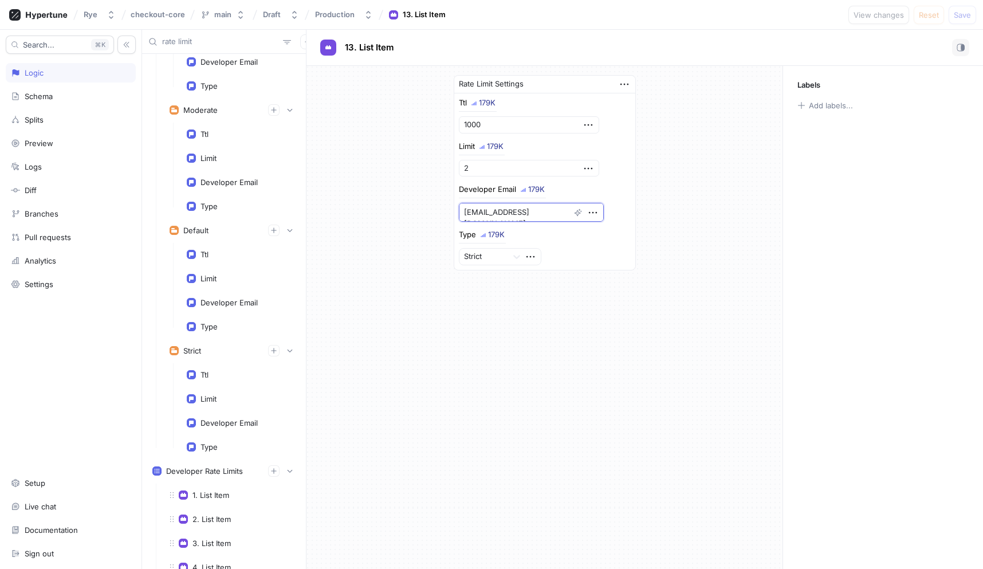
drag, startPoint x: 548, startPoint y: 208, endPoint x: 447, endPoint y: 207, distance: 100.8
click at [447, 207] on div "Rate Limit Settings Ttl 179K 1000 Limit 179K 2 Developer Email 179K [EMAIL_ADDR…" at bounding box center [545, 173] width 201 height 214
click at [438, 149] on div "Rate Limit Settings Ttl 179K 1000 Limit 179K 2 Developer Email 179K [EMAIL_ADDR…" at bounding box center [544, 173] width 476 height 214
click at [327, 18] on div "Production" at bounding box center [335, 15] width 40 height 10
click at [344, 81] on span "Staging" at bounding box center [331, 79] width 27 height 10
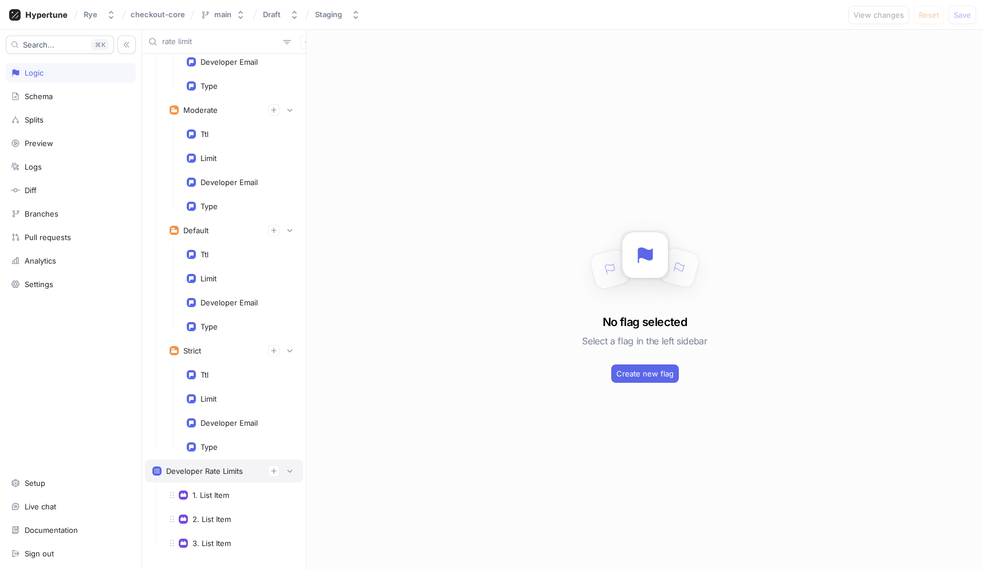
click at [194, 474] on div "Developer Rate Limits" at bounding box center [204, 470] width 77 height 9
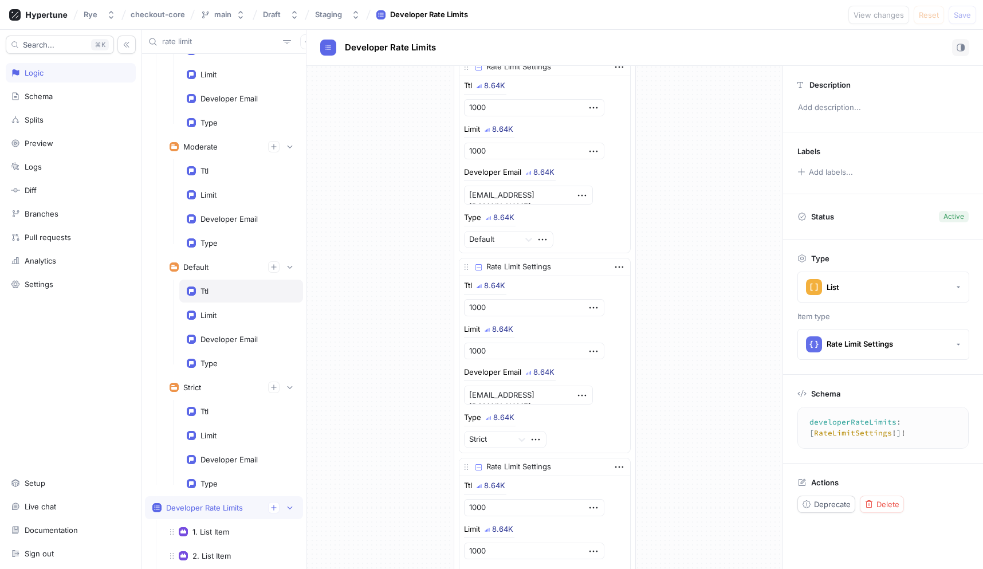
scroll to position [139, 0]
click at [210, 391] on div "Strict" at bounding box center [233, 386] width 126 height 11
type textarea "x"
type textarea "strict: RateLimitSettings!"
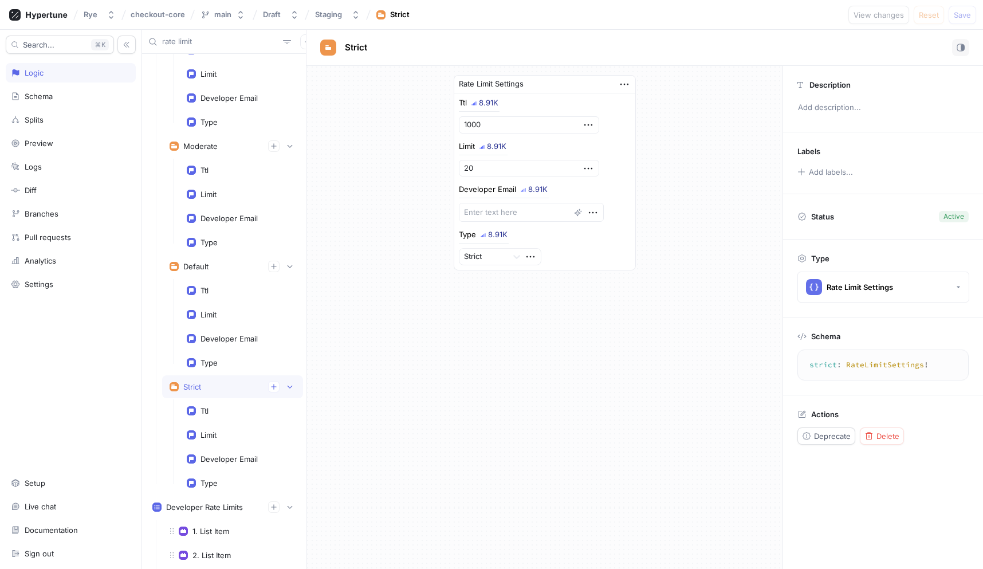
type textarea "x"
